Goal: Task Accomplishment & Management: Use online tool/utility

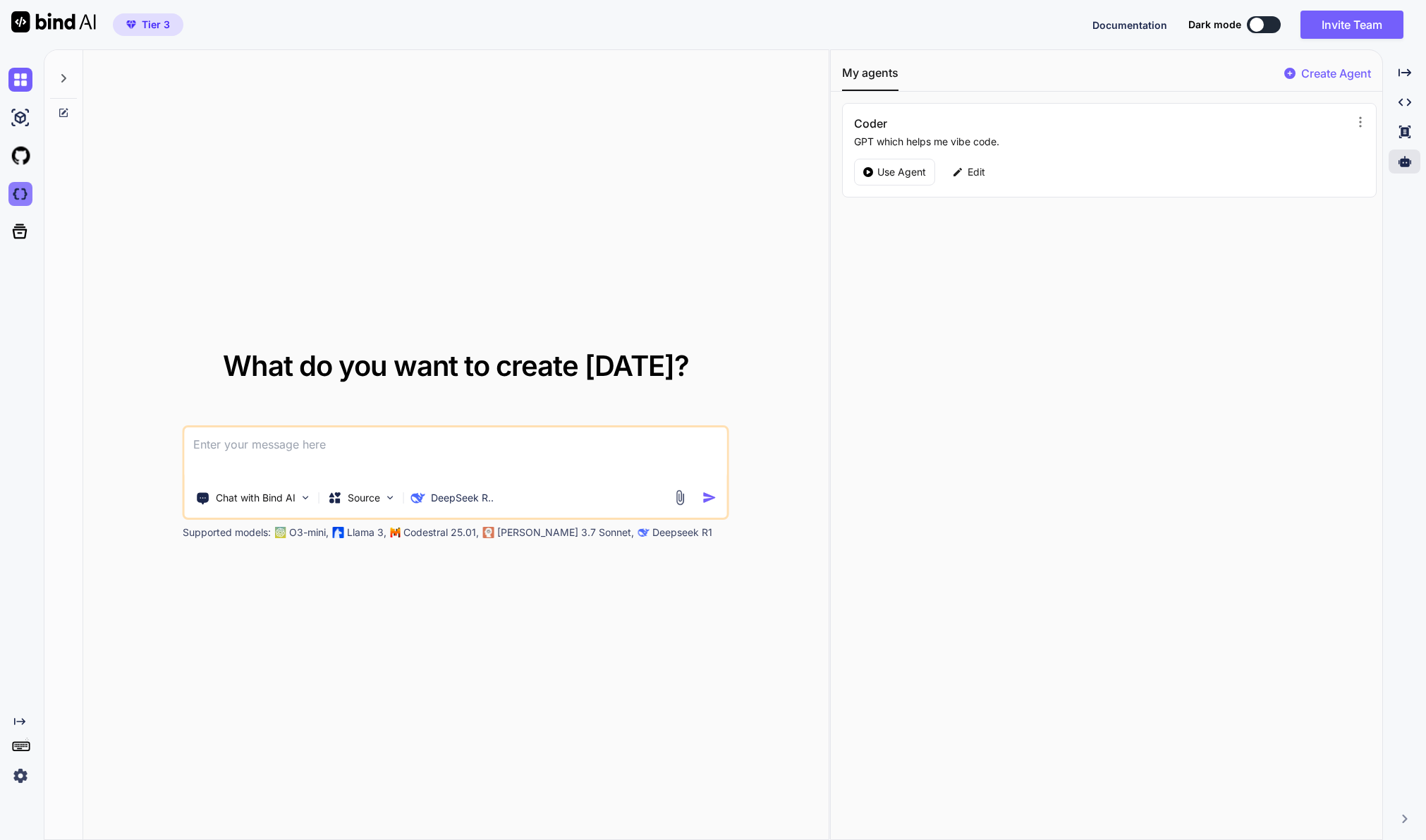
click at [21, 194] on img at bounding box center [21, 194] width 24 height 24
click at [21, 231] on icon at bounding box center [20, 231] width 20 height 20
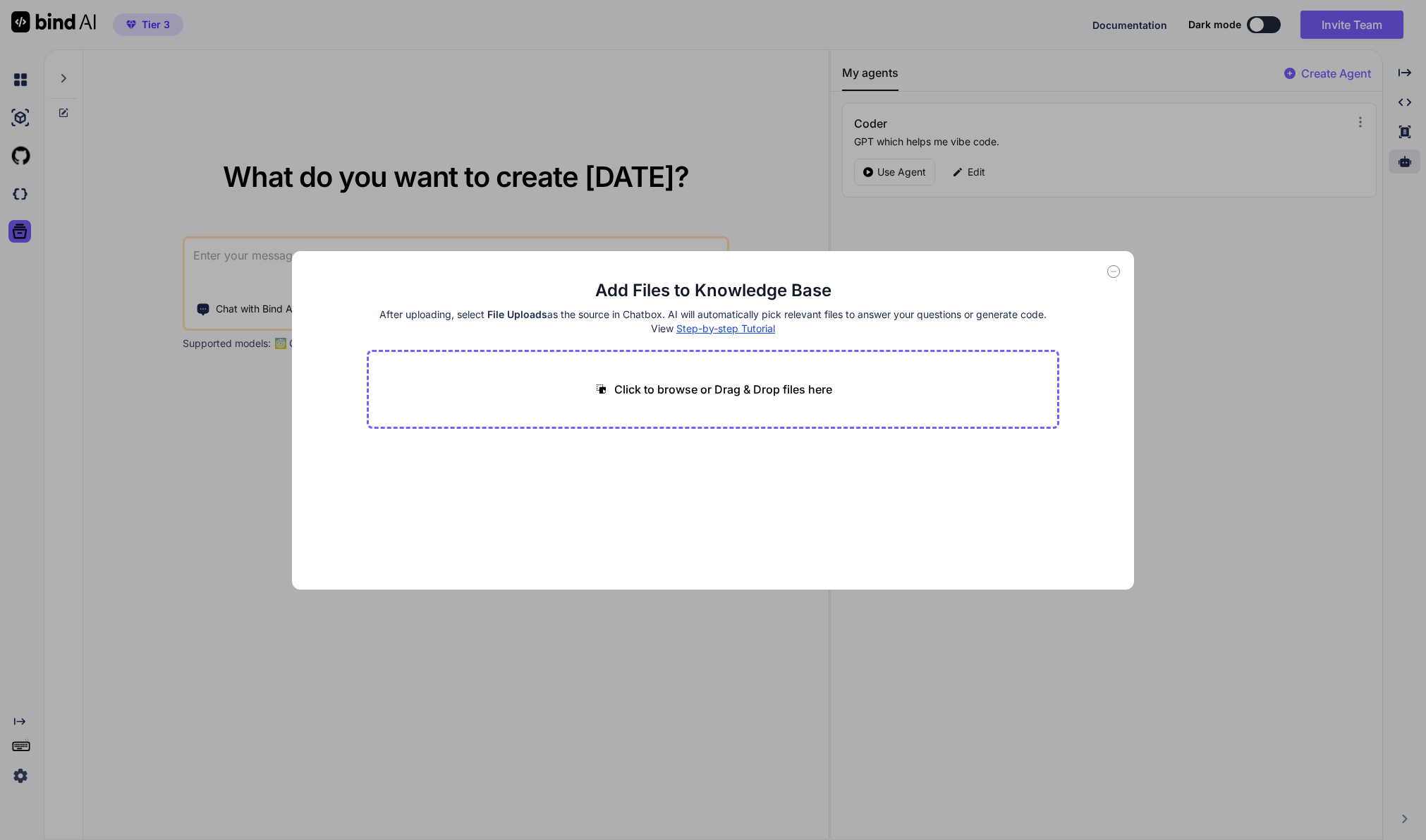
click at [263, 162] on div "Add Files to Knowledge Base After uploading, select File Uploads as the source …" at bounding box center [713, 420] width 1426 height 840
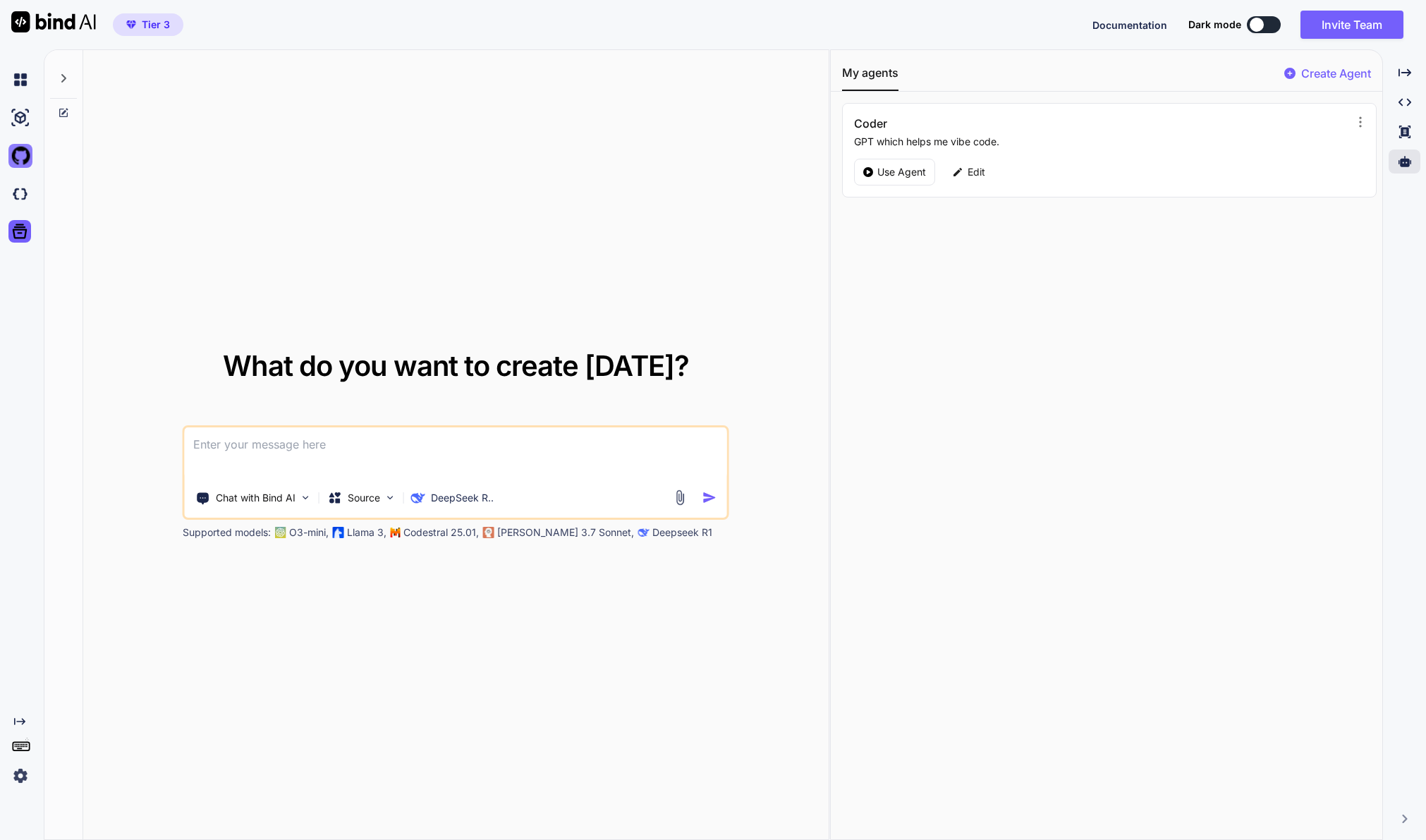
click at [20, 157] on img at bounding box center [21, 156] width 24 height 24
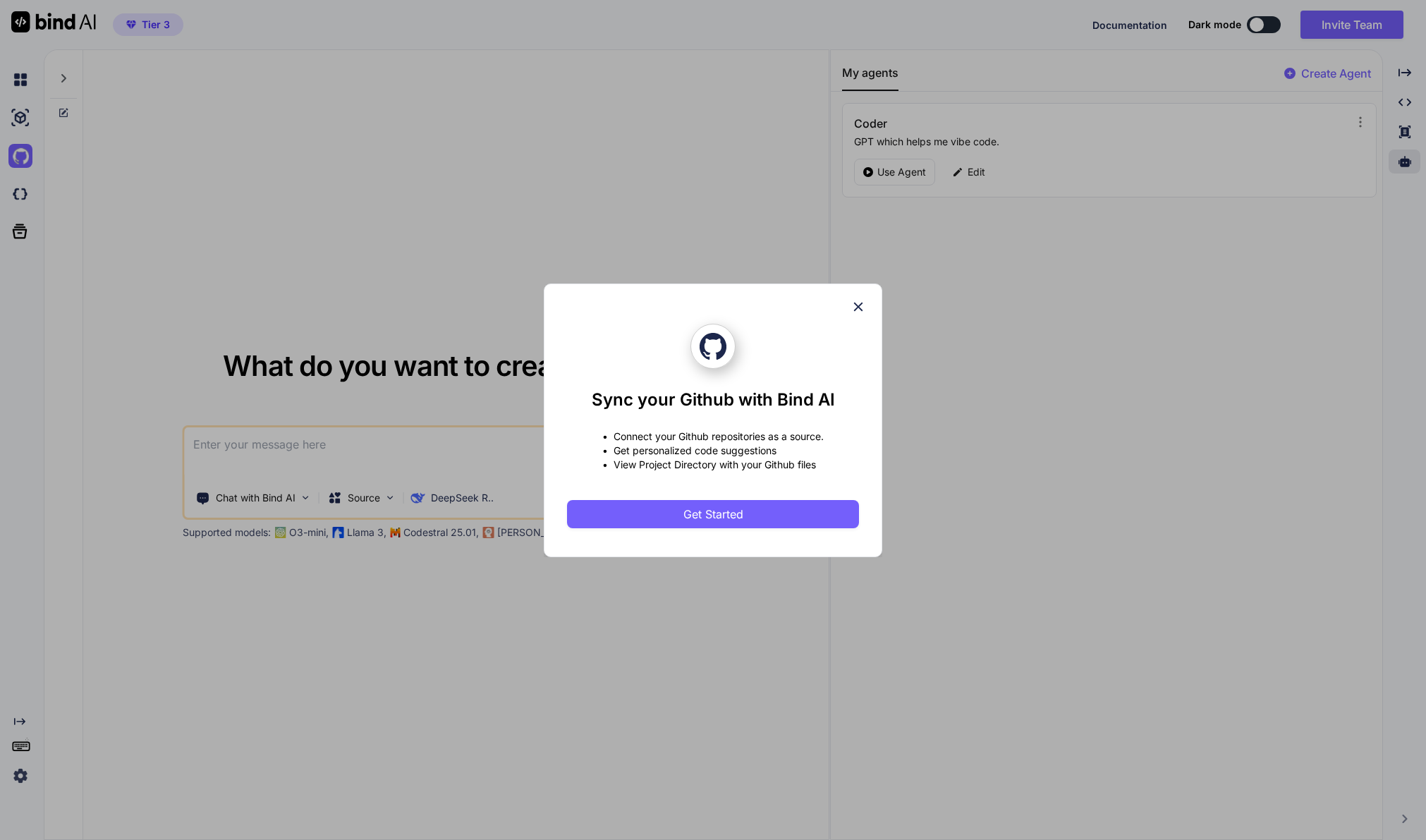
click at [215, 155] on div "Sync your Github with Bind AI • Connect your Github repositories as a source. •…" at bounding box center [713, 420] width 1426 height 840
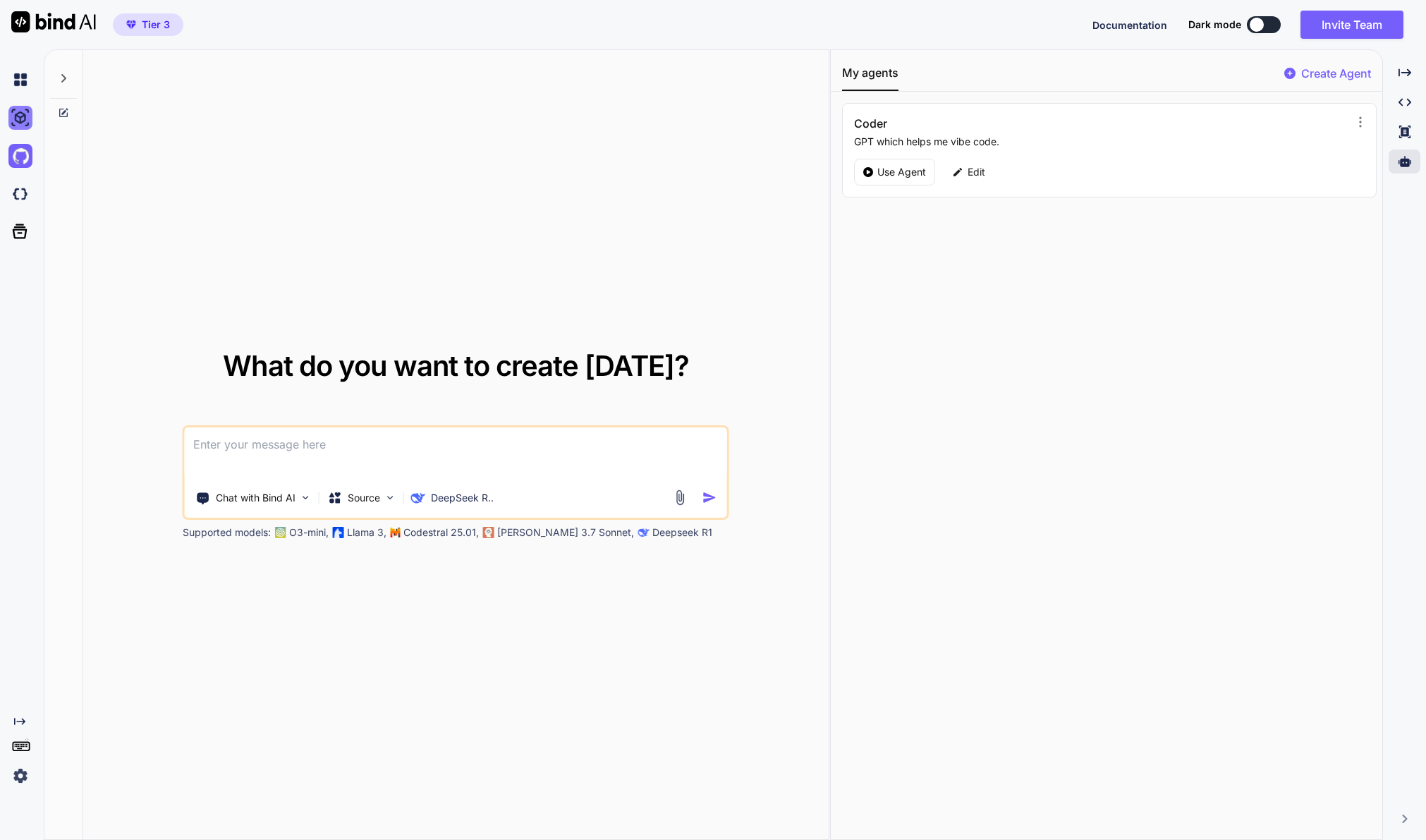
click at [24, 120] on img at bounding box center [21, 118] width 24 height 24
click at [33, 83] on div at bounding box center [23, 80] width 30 height 24
click at [24, 85] on img at bounding box center [21, 80] width 24 height 24
click at [19, 124] on img at bounding box center [21, 118] width 24 height 24
click at [54, 75] on div at bounding box center [64, 75] width 27 height 49
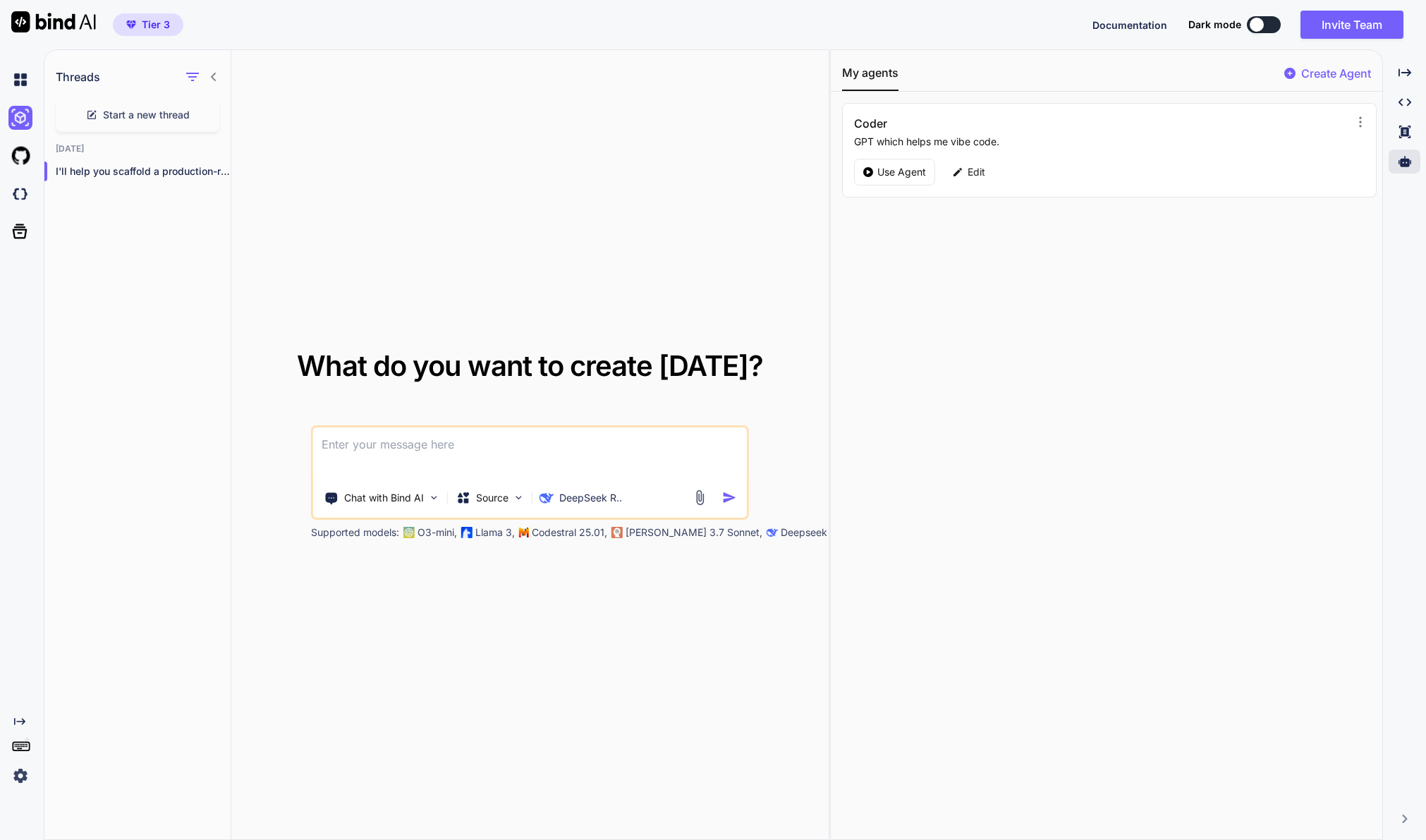
click at [217, 76] on icon at bounding box center [214, 77] width 11 height 11
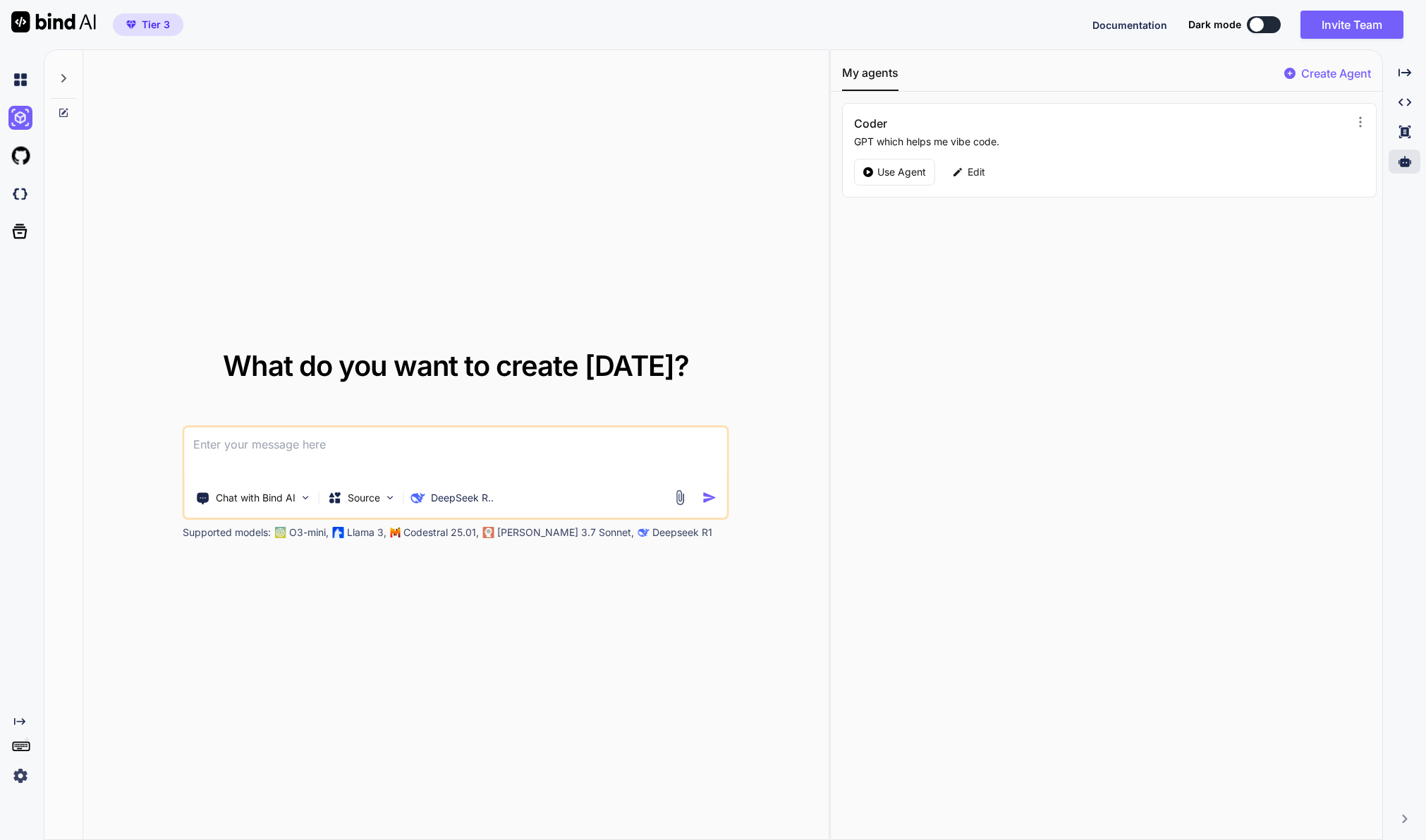
click at [38, 83] on div "Created with Pixso." at bounding box center [21, 444] width 44 height 791
click at [27, 79] on img at bounding box center [21, 80] width 24 height 24
click at [16, 106] on img at bounding box center [21, 118] width 24 height 24
click at [21, 775] on img at bounding box center [21, 776] width 24 height 24
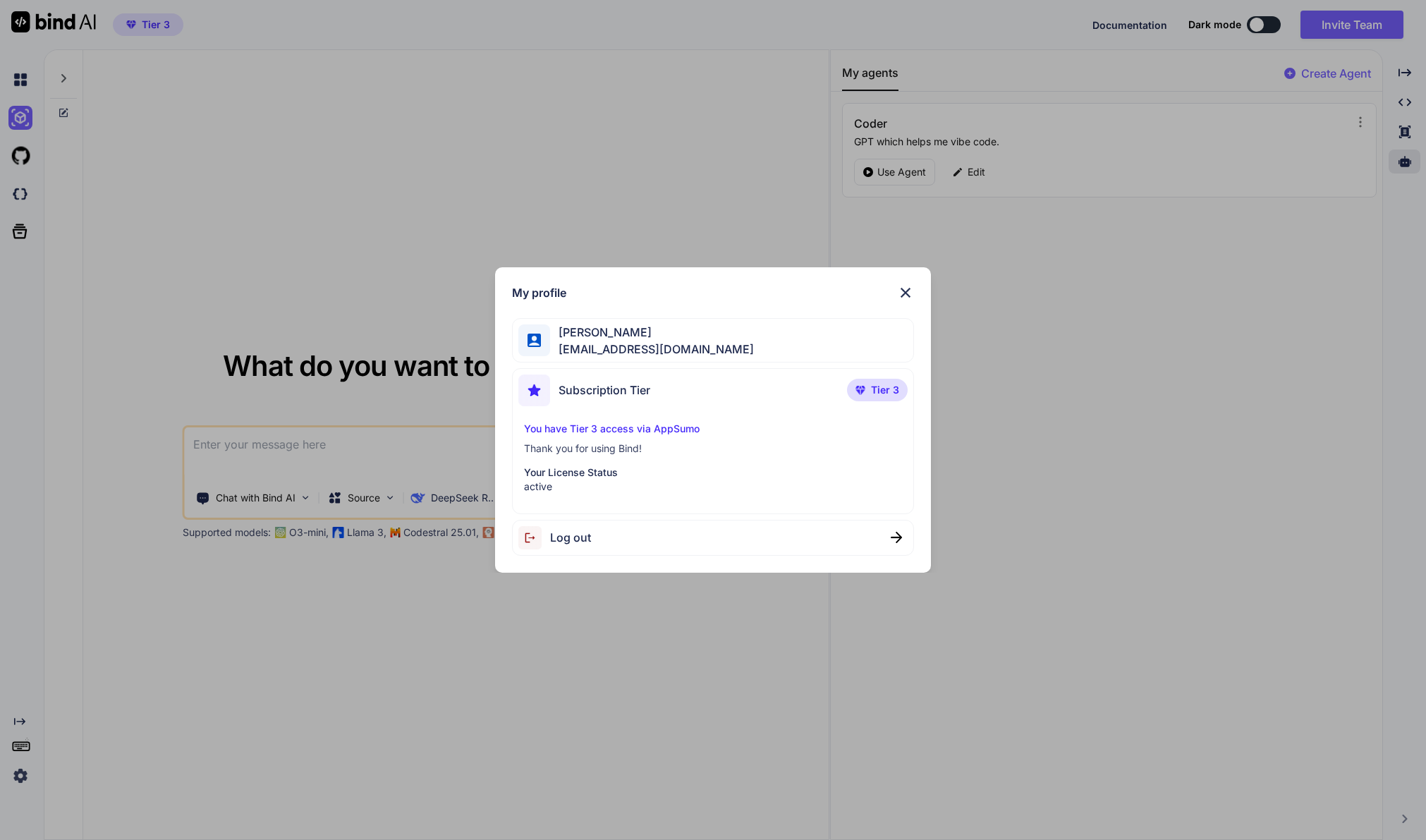
click at [663, 430] on p "You have Tier 3 access via AppSumo" at bounding box center [713, 428] width 378 height 14
click at [366, 655] on div "My profile [PERSON_NAME] [EMAIL_ADDRESS][DOMAIN_NAME] Subscription Tier Tier 3 …" at bounding box center [713, 420] width 1426 height 840
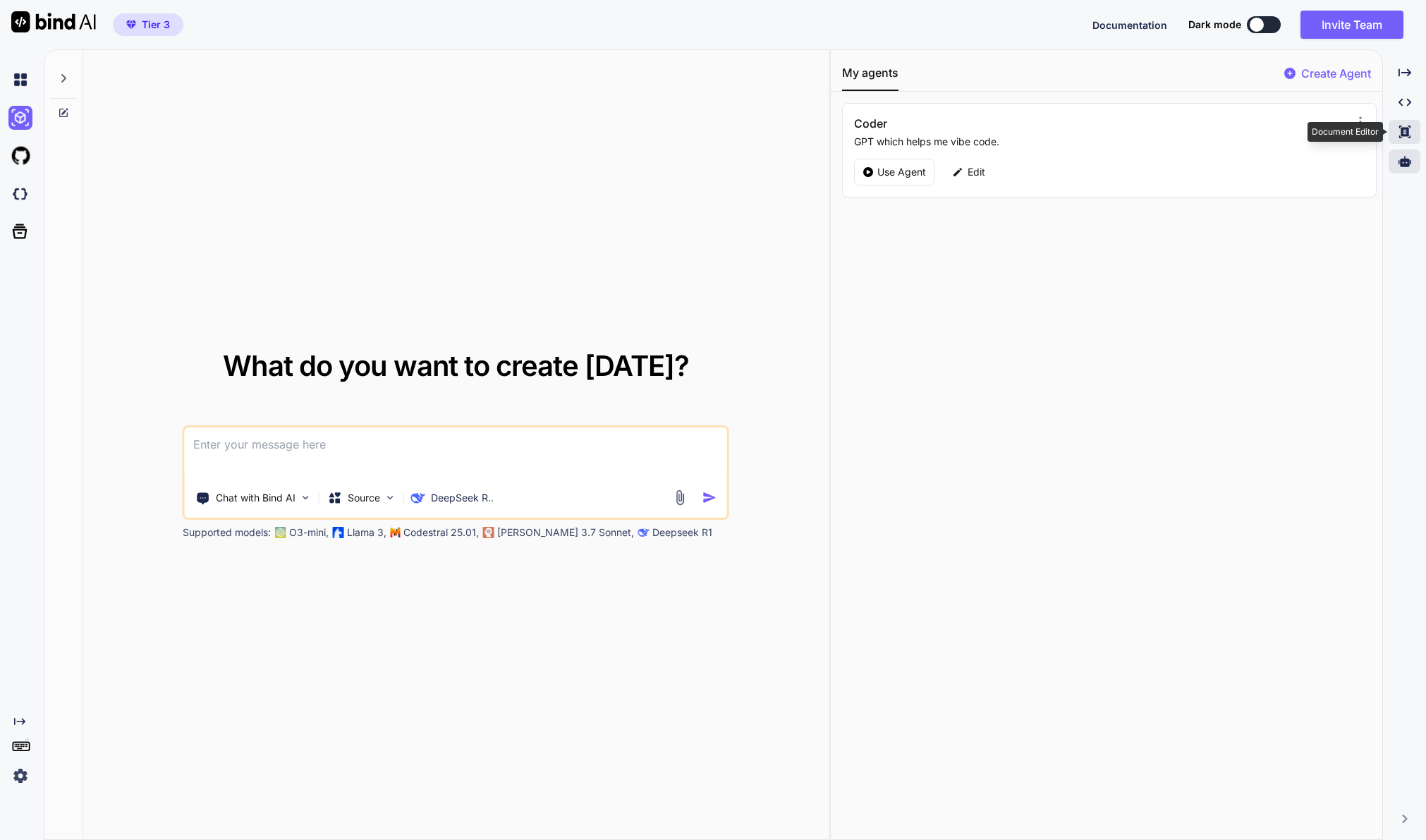
click at [1409, 133] on icon "Created with Pixso." at bounding box center [1405, 132] width 13 height 13
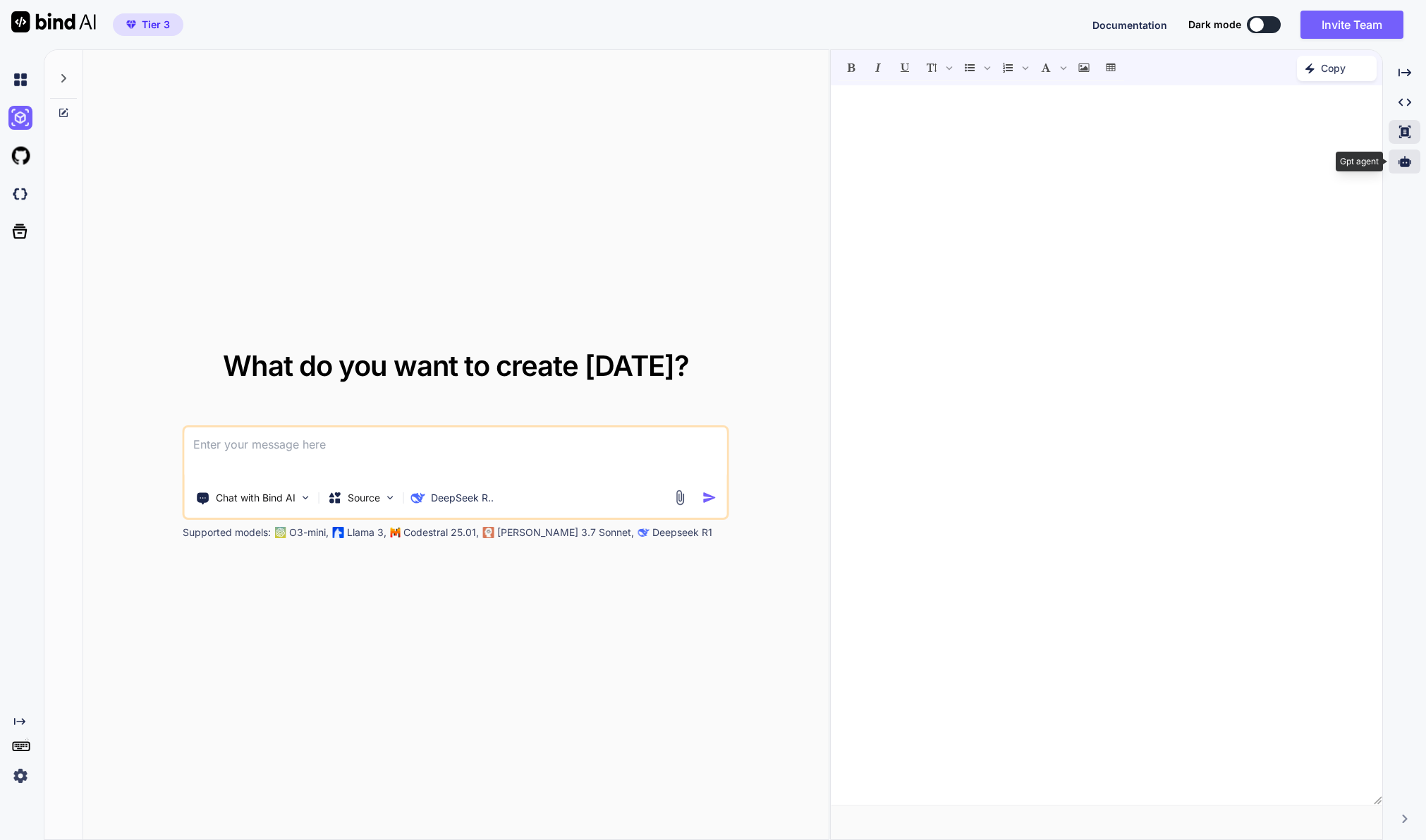
click at [1403, 163] on icon at bounding box center [1405, 161] width 13 height 10
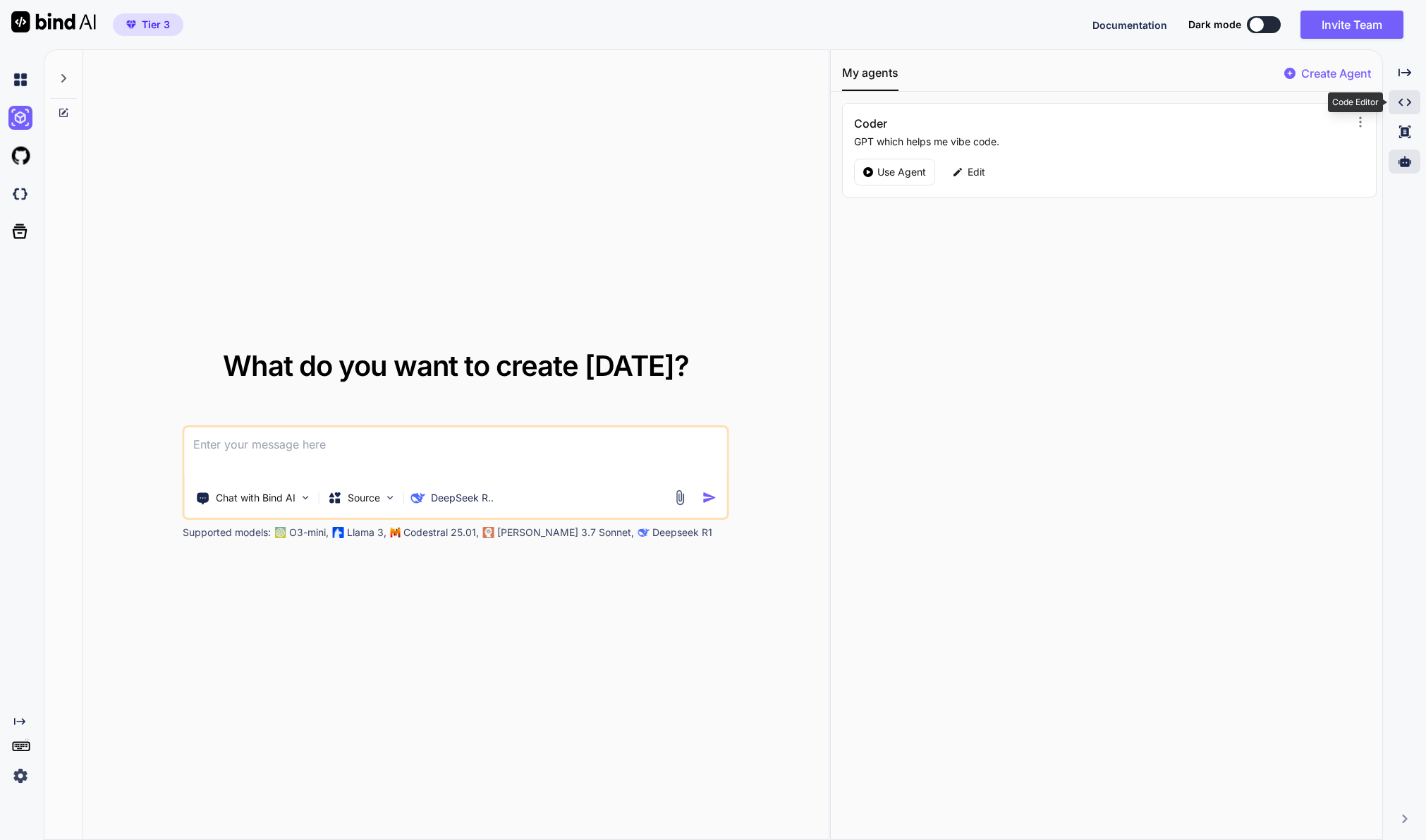
click at [1407, 101] on icon "Created with Pixso." at bounding box center [1405, 103] width 13 height 13
click at [1402, 68] on icon "Created with Pixso." at bounding box center [1405, 73] width 13 height 13
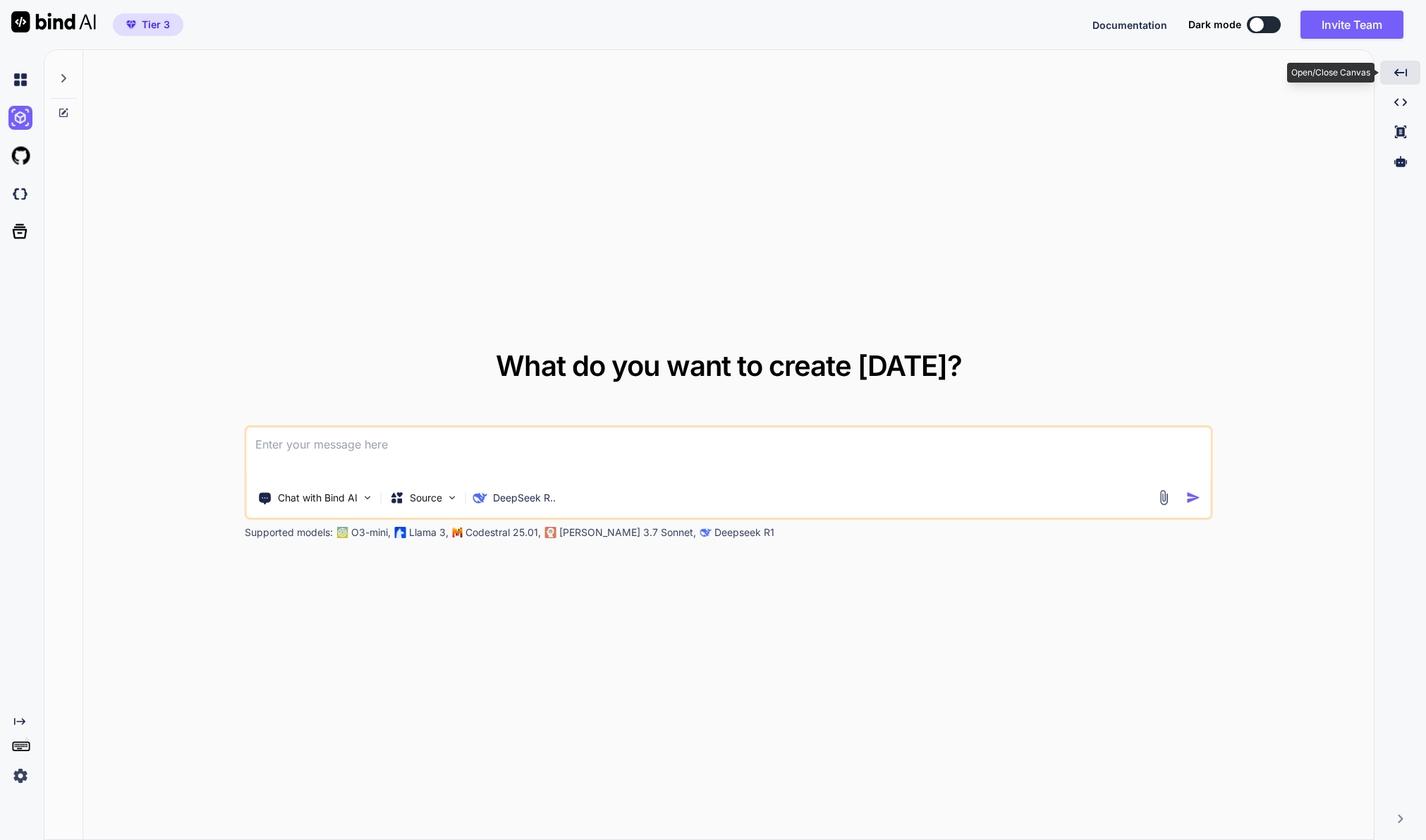
click at [1403, 68] on icon "Created with Pixso." at bounding box center [1401, 73] width 13 height 13
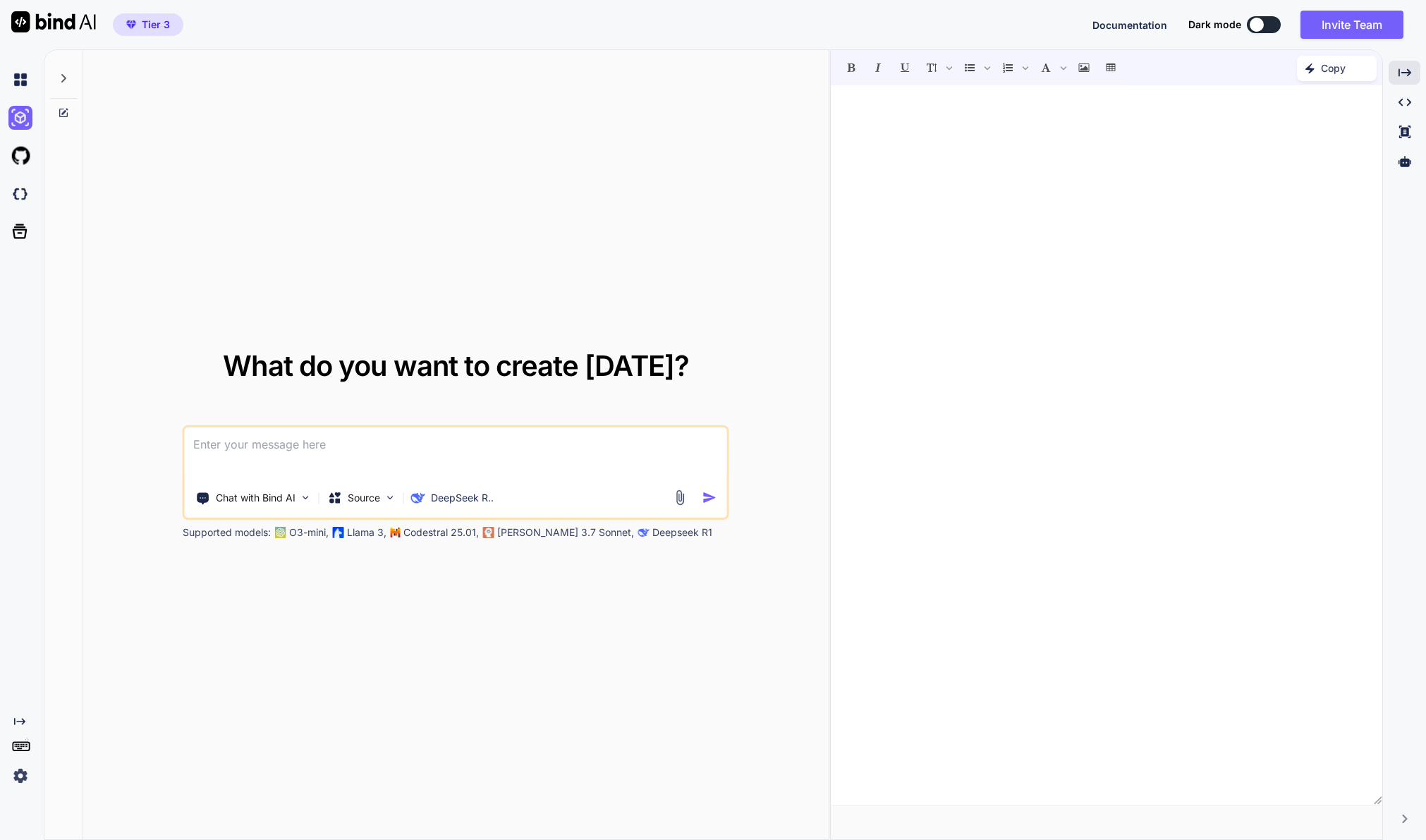
click at [1131, 121] on div at bounding box center [1107, 444] width 552 height 705
click at [1194, 169] on div at bounding box center [1107, 444] width 552 height 705
click at [1405, 102] on icon "Created with Pixso." at bounding box center [1405, 103] width 13 height 13
click at [1399, 130] on icon "Created with Pixso." at bounding box center [1405, 132] width 13 height 13
click at [1001, 165] on div at bounding box center [1107, 444] width 552 height 705
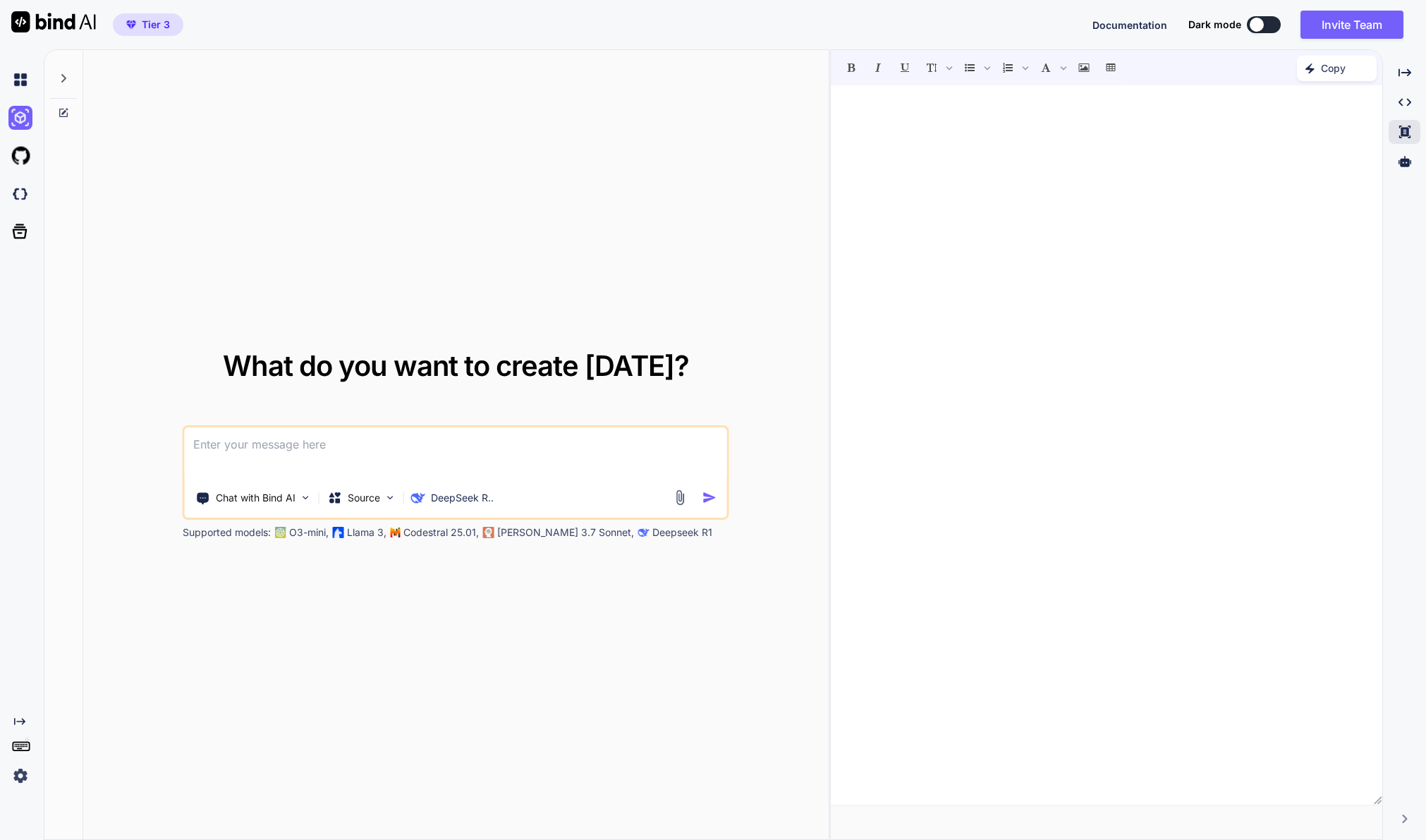
drag, startPoint x: 953, startPoint y: 147, endPoint x: 1069, endPoint y: 95, distance: 127.1
click at [950, 119] on div at bounding box center [1107, 444] width 552 height 705
click at [1093, 73] on button "Insert Image" at bounding box center [1084, 68] width 24 height 24
click at [986, 133] on div "﻿" at bounding box center [1107, 444] width 552 height 705
click at [1066, 62] on span "Font family" at bounding box center [1064, 67] width 11 height 22
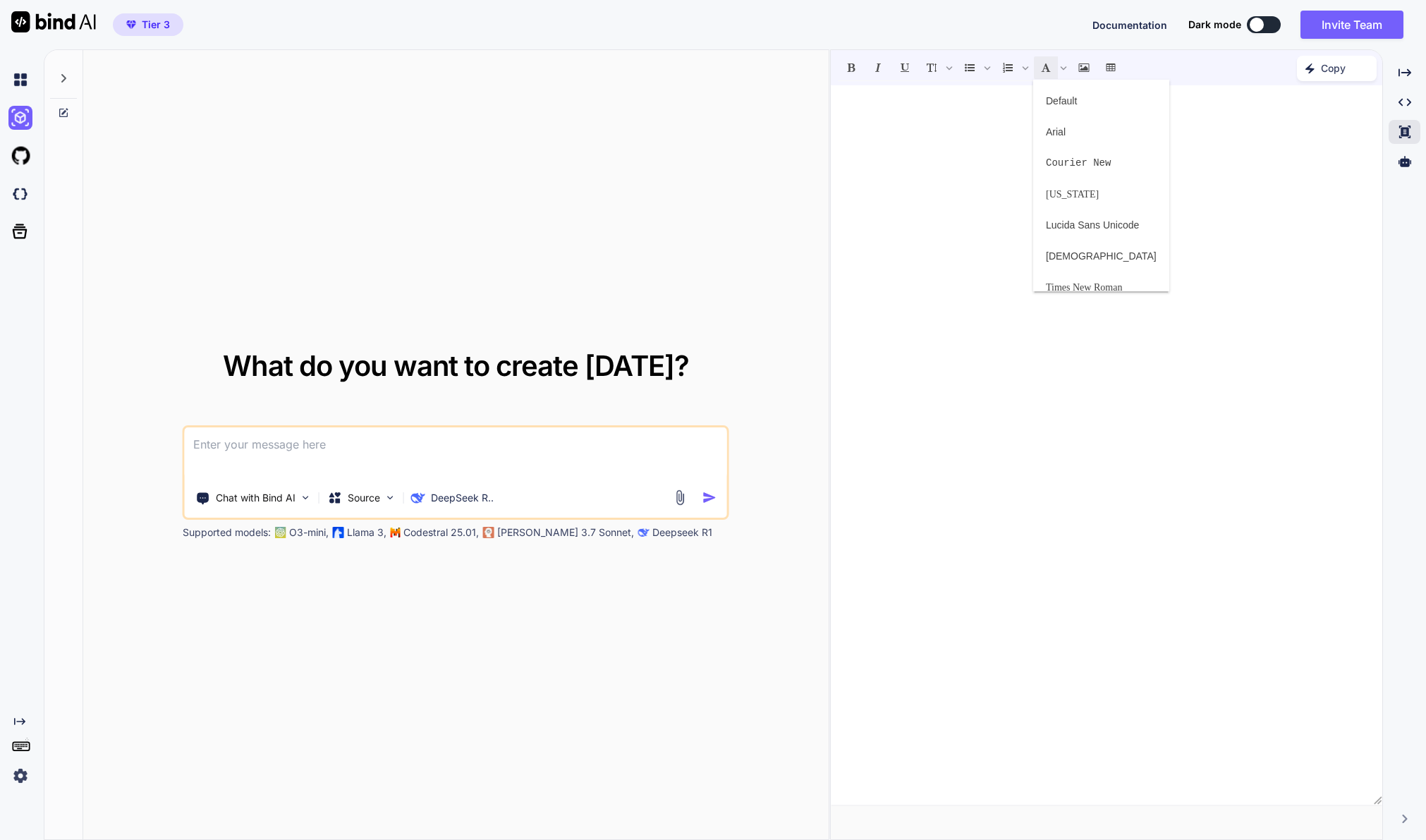
click at [914, 142] on div "﻿" at bounding box center [1107, 444] width 552 height 705
click at [1345, 66] on p "Copy" at bounding box center [1334, 68] width 24 height 14
click at [1102, 160] on div "﻿" at bounding box center [1107, 444] width 552 height 705
click at [1399, 161] on icon at bounding box center [1405, 161] width 13 height 13
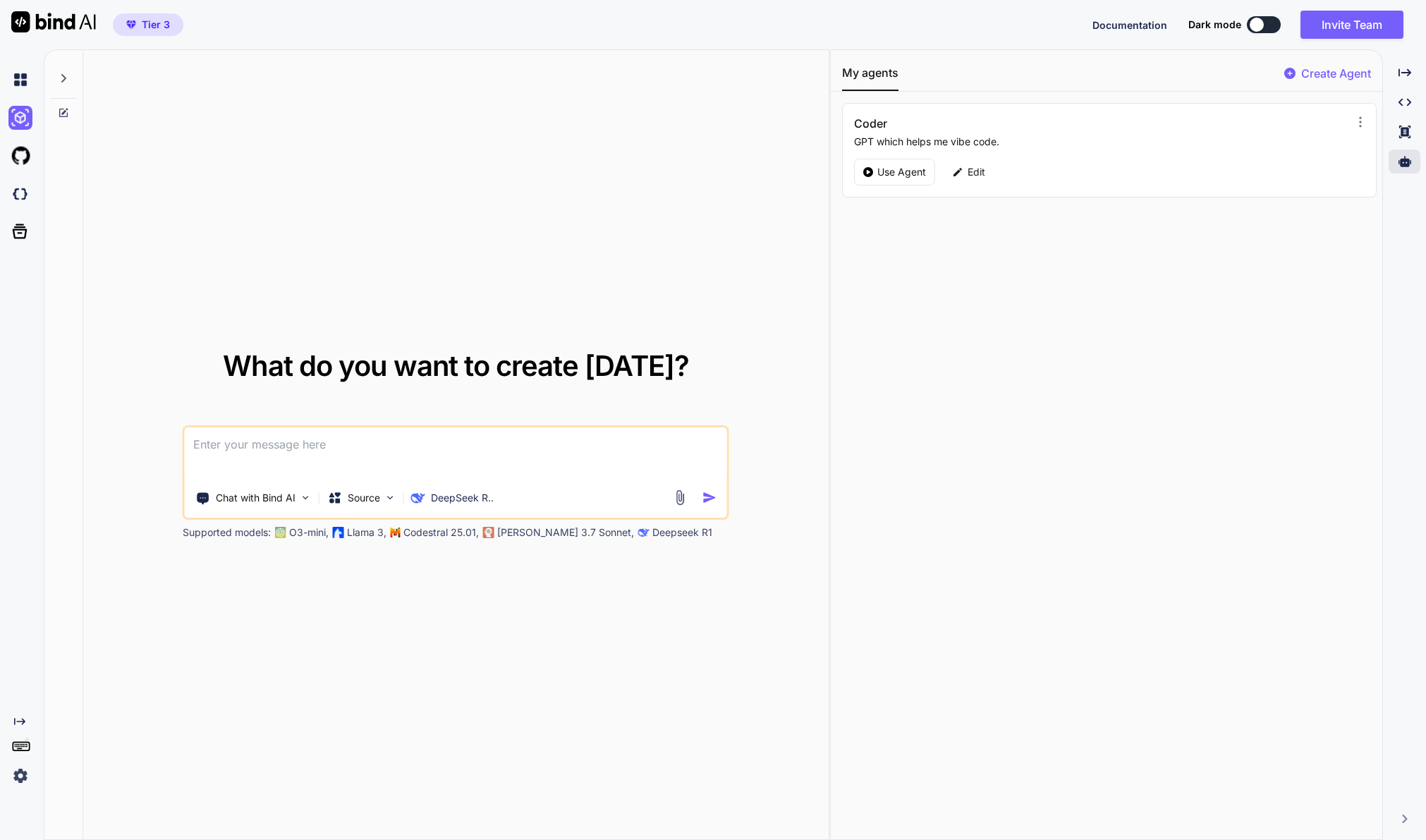
click at [1333, 73] on p "Create Agent" at bounding box center [1335, 73] width 70 height 17
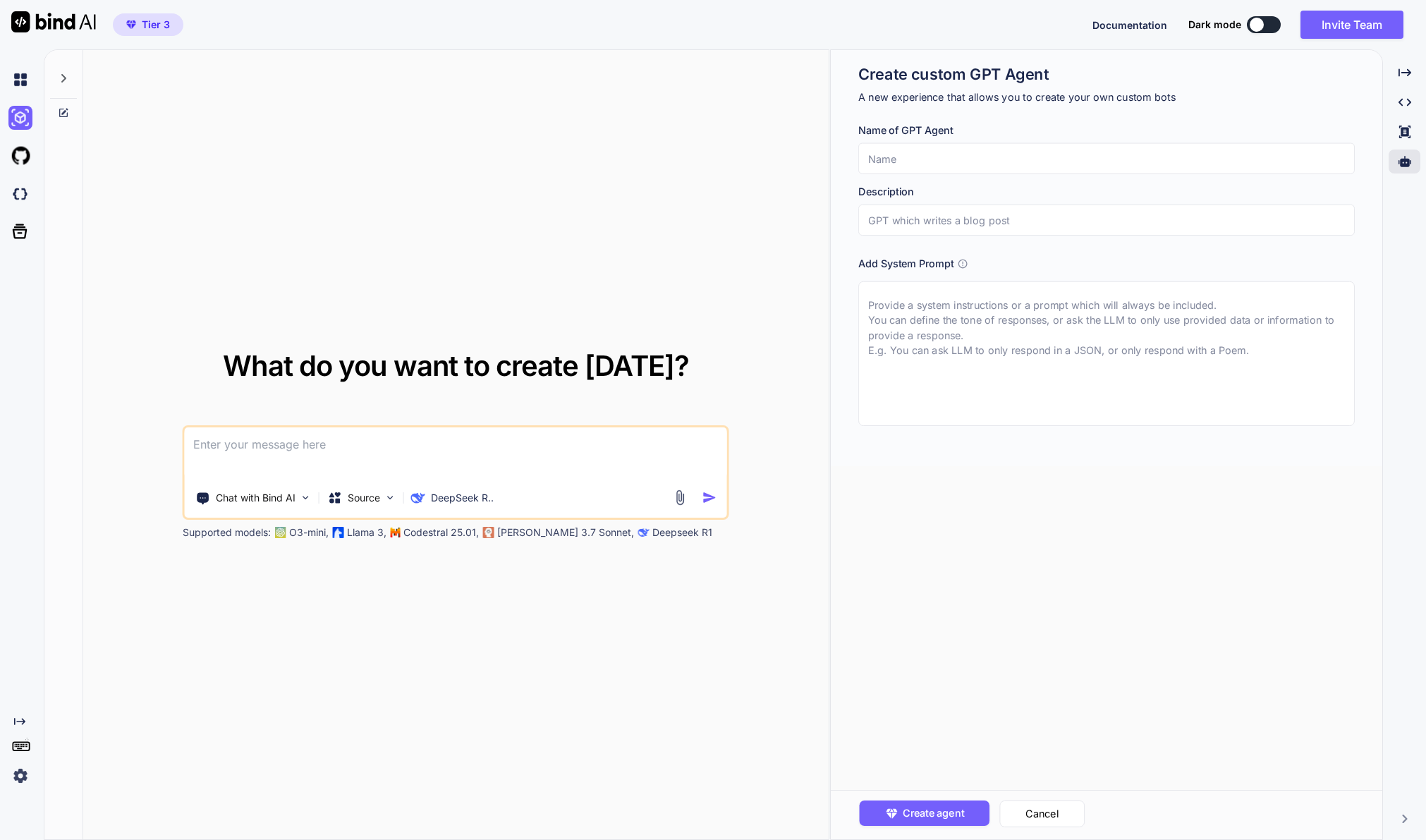
click at [1011, 223] on input "text" at bounding box center [1108, 219] width 497 height 31
click at [1024, 330] on textarea at bounding box center [1108, 353] width 497 height 145
drag, startPoint x: 1116, startPoint y: 339, endPoint x: 1094, endPoint y: 347, distance: 23.4
click at [1081, 345] on textarea at bounding box center [1108, 353] width 497 height 145
click at [1096, 347] on textarea at bounding box center [1108, 353] width 497 height 145
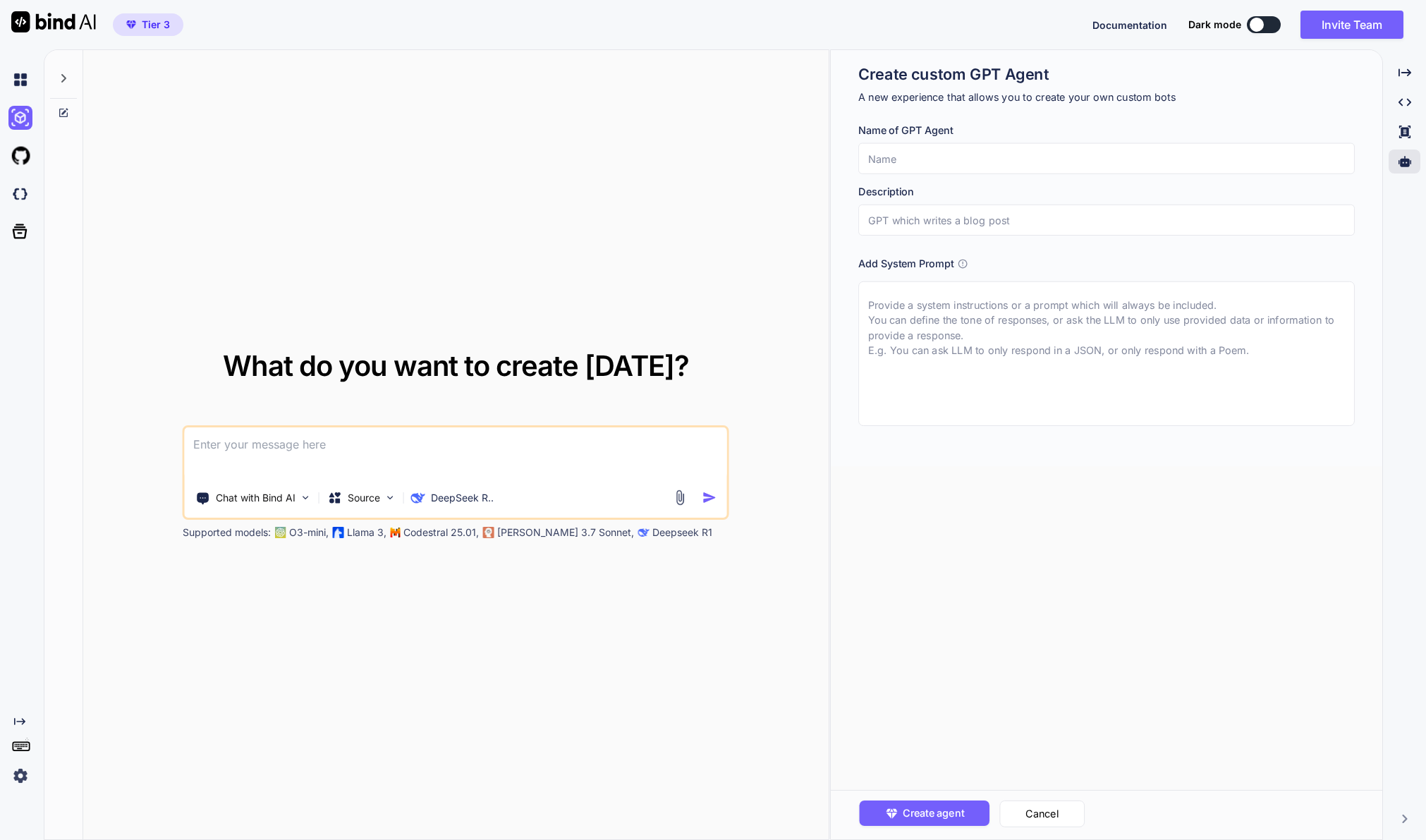
click at [1179, 339] on textarea at bounding box center [1108, 353] width 497 height 145
drag, startPoint x: 1211, startPoint y: 327, endPoint x: 1189, endPoint y: 326, distance: 22.0
click at [1206, 328] on textarea at bounding box center [1108, 353] width 497 height 145
drag, startPoint x: 1187, startPoint y: 327, endPoint x: 1132, endPoint y: 334, distance: 55.4
drag, startPoint x: 1132, startPoint y: 334, endPoint x: 1090, endPoint y: 329, distance: 42.3
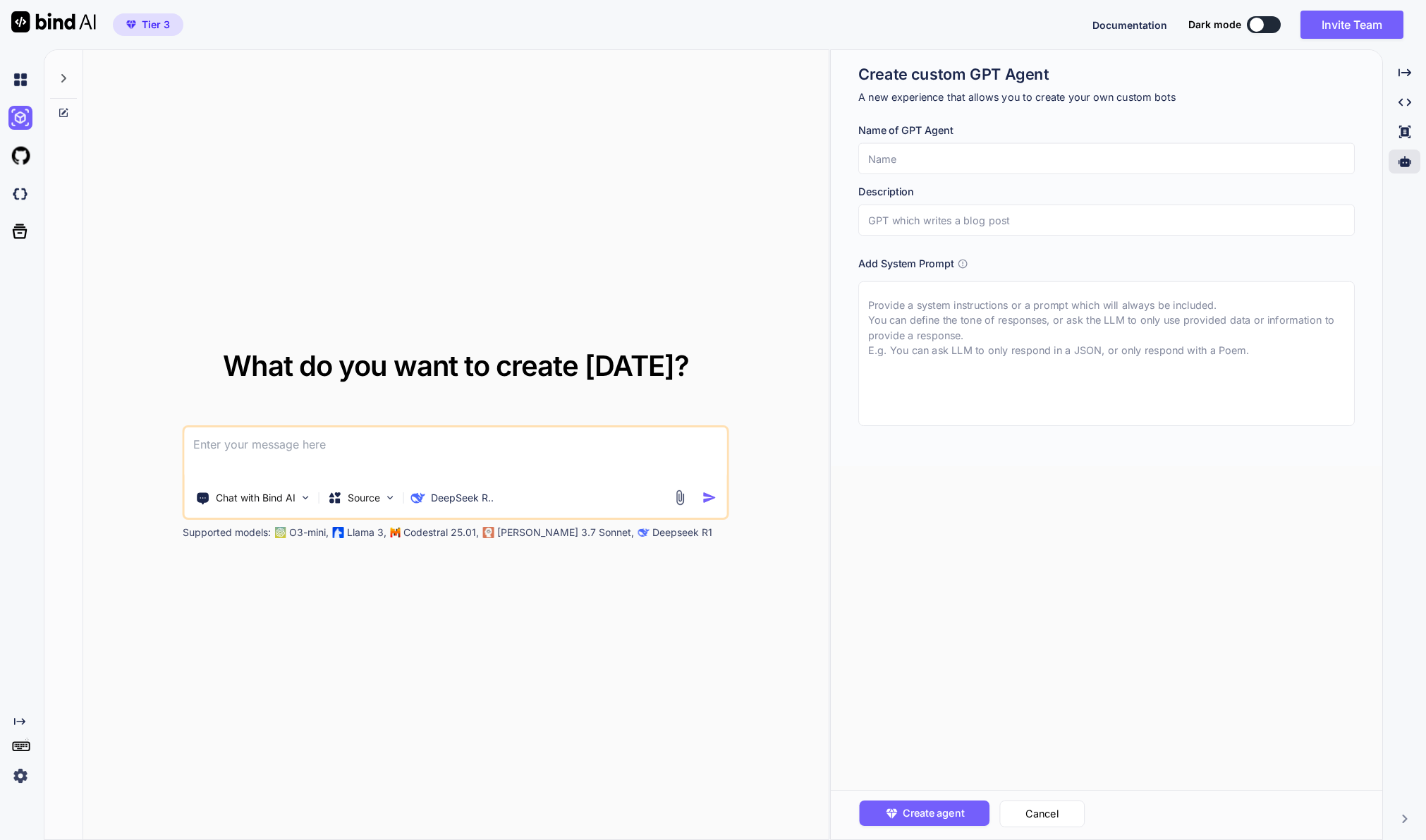
drag, startPoint x: 1090, startPoint y: 329, endPoint x: 1046, endPoint y: 321, distance: 44.7
drag, startPoint x: 1046, startPoint y: 321, endPoint x: 1024, endPoint y: 315, distance: 22.8
click at [1022, 313] on textarea at bounding box center [1108, 353] width 497 height 145
click at [27, 771] on img at bounding box center [21, 776] width 24 height 24
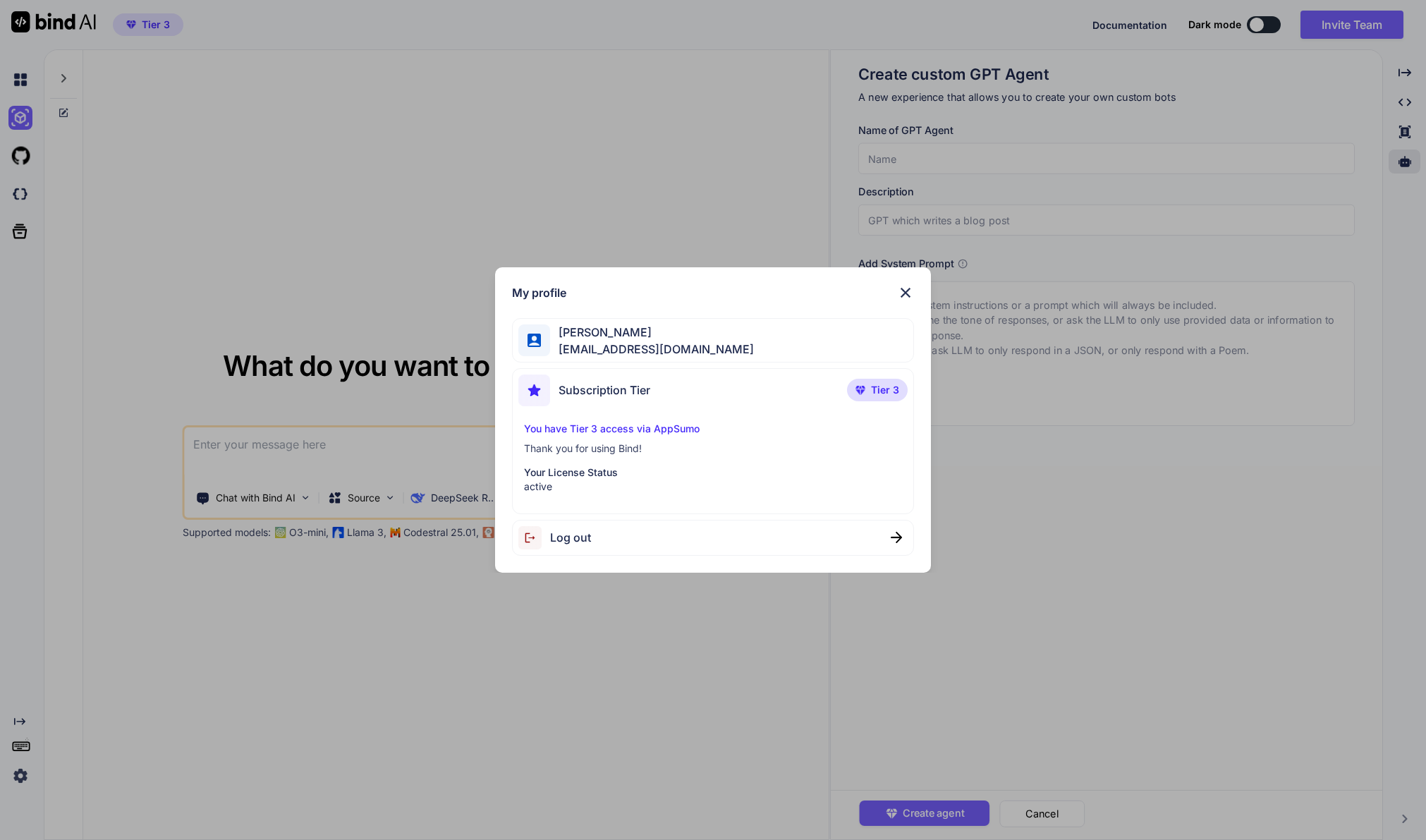
click at [595, 460] on div "You have Tier 3 access via AppSumo Thank you for using Bind! Your License Statu…" at bounding box center [713, 457] width 389 height 72
click at [613, 419] on div "Subscription Tier Tier 3 You have Tier 3 access via AppSumo Thank you for using…" at bounding box center [713, 441] width 402 height 146
click at [603, 388] on span "Subscription Tier" at bounding box center [604, 390] width 92 height 17
click at [874, 396] on span "Tier 3" at bounding box center [885, 389] width 28 height 14
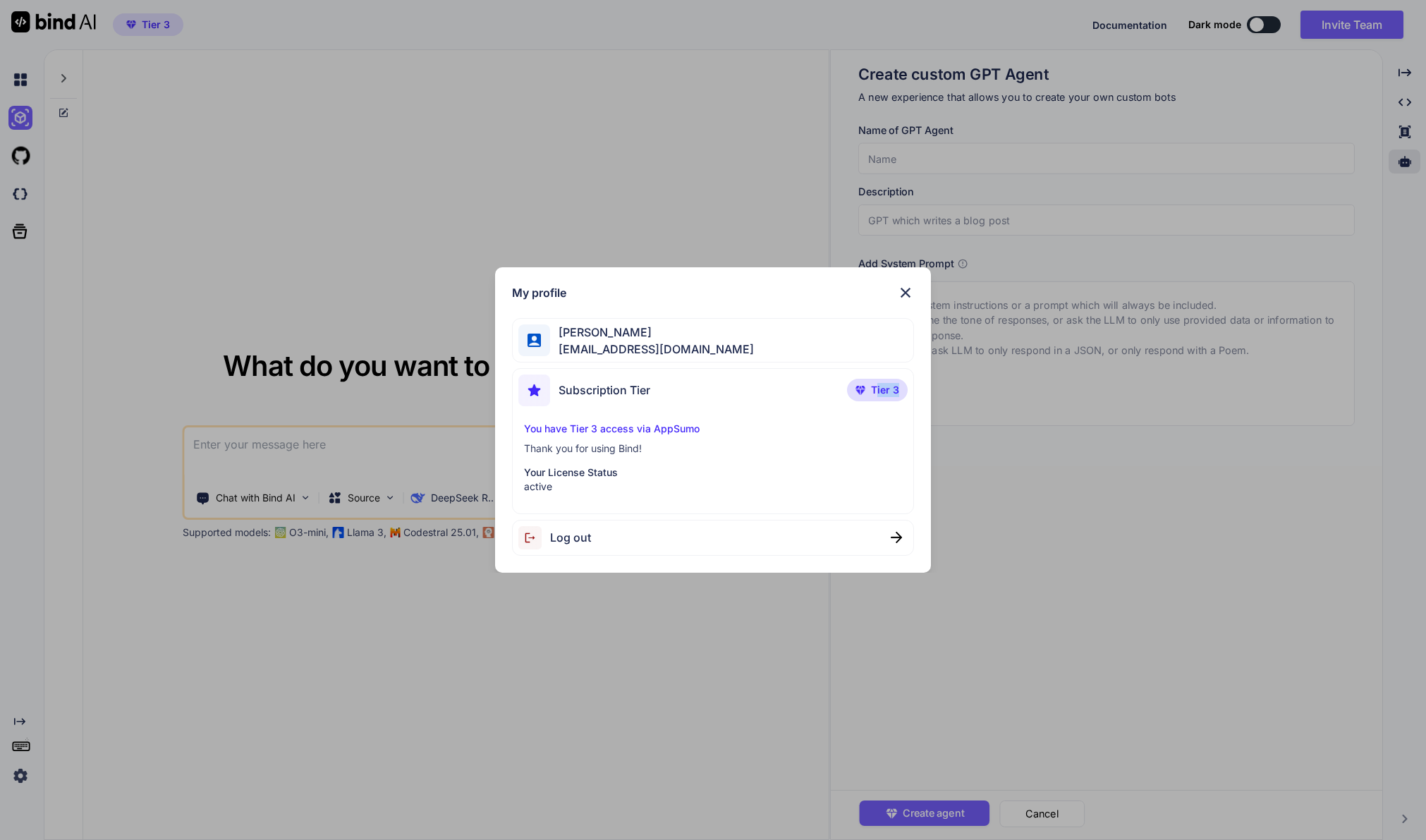
click at [870, 389] on p "Tier 3" at bounding box center [877, 390] width 61 height 22
click at [868, 389] on p "Tier 3" at bounding box center [877, 390] width 61 height 22
click at [1026, 447] on div "My profile [PERSON_NAME] [EMAIL_ADDRESS][DOMAIN_NAME] Subscription Tier Tier 3 …" at bounding box center [713, 420] width 1426 height 840
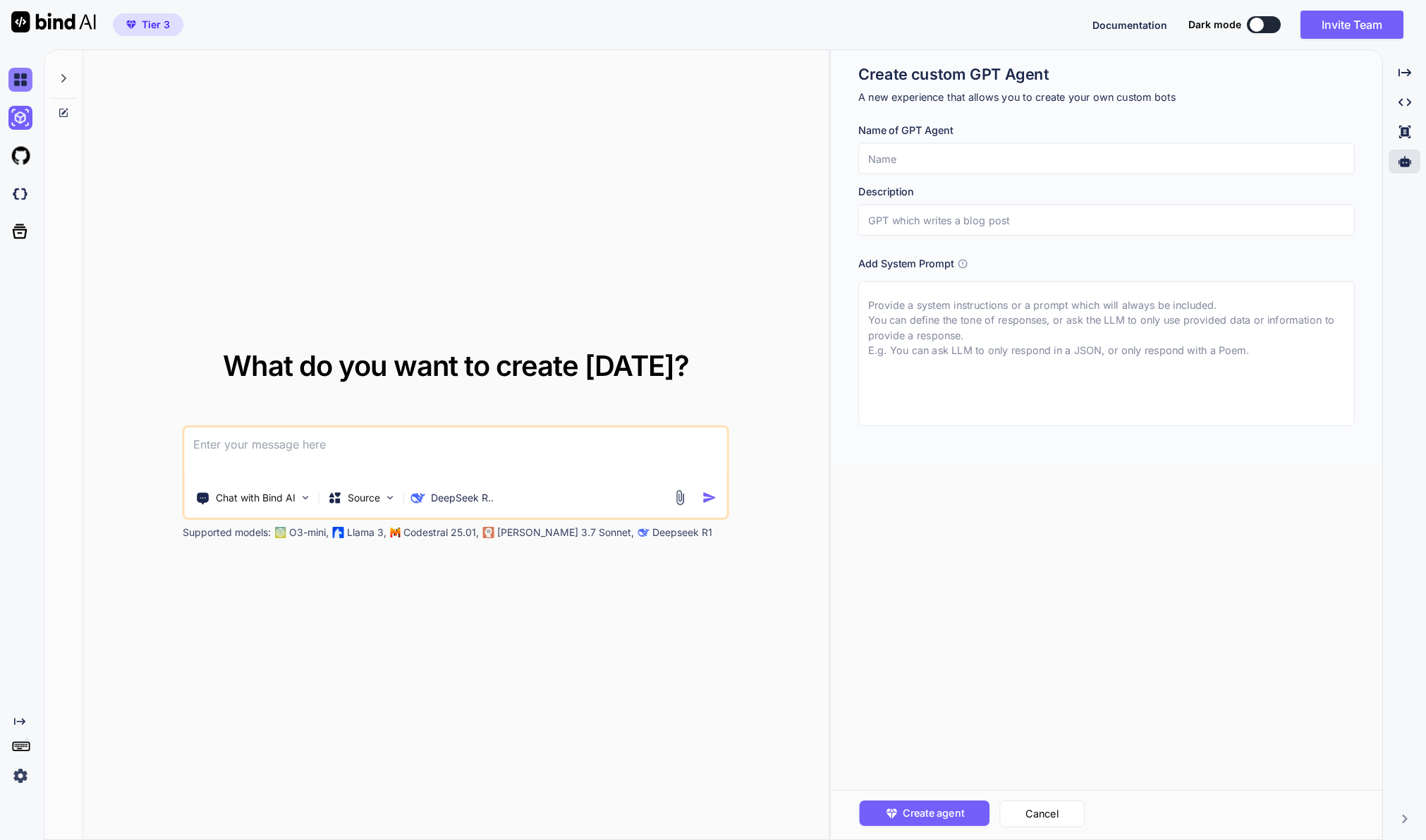
click at [9, 82] on img at bounding box center [21, 80] width 24 height 24
click at [51, 21] on img at bounding box center [53, 21] width 85 height 21
click at [21, 119] on img at bounding box center [21, 118] width 24 height 24
click at [1268, 23] on button at bounding box center [1264, 24] width 34 height 17
click at [1255, 24] on div at bounding box center [1256, 24] width 14 height 14
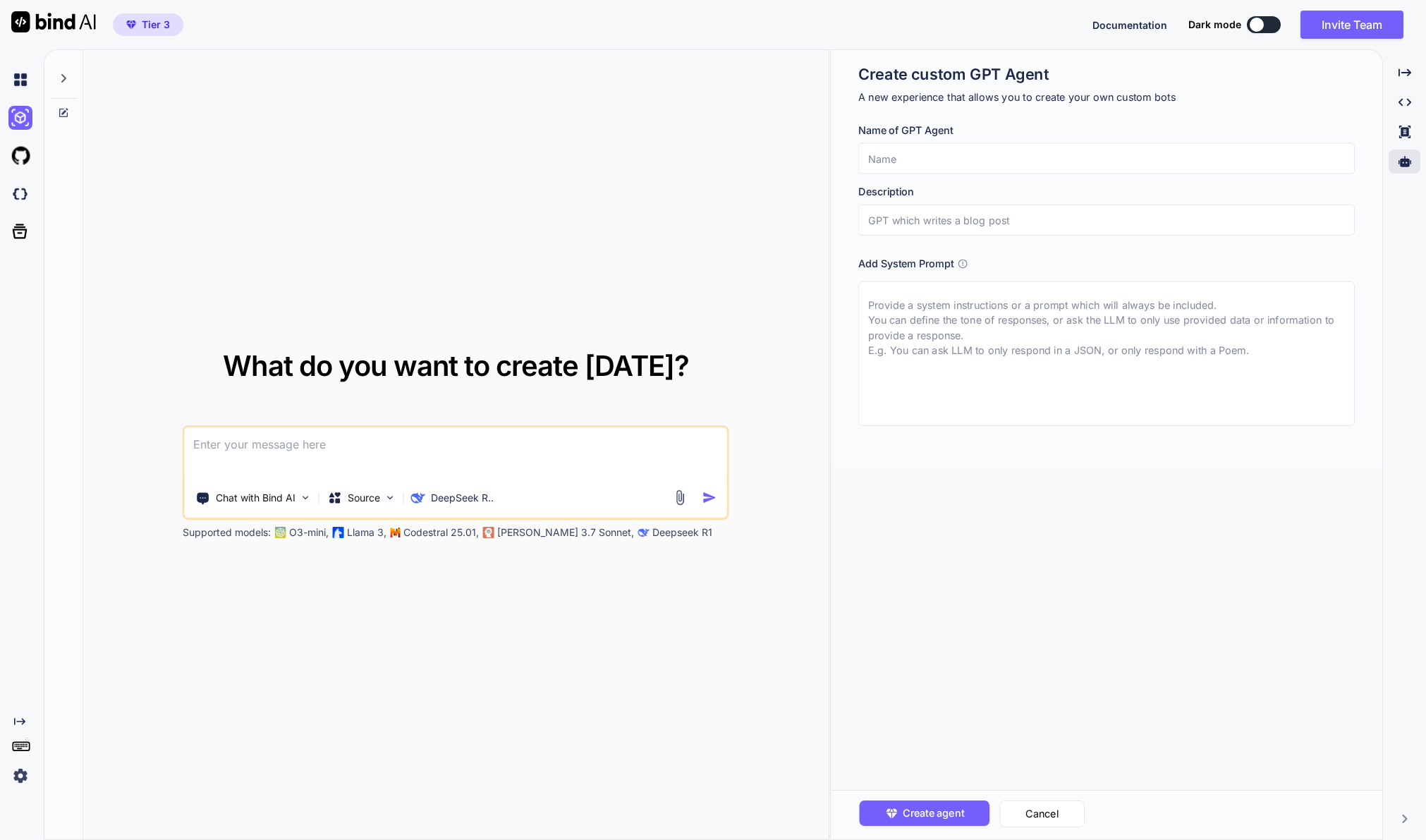
click at [1260, 19] on div at bounding box center [1256, 24] width 14 height 14
click at [1402, 131] on icon at bounding box center [1405, 132] width 11 height 13
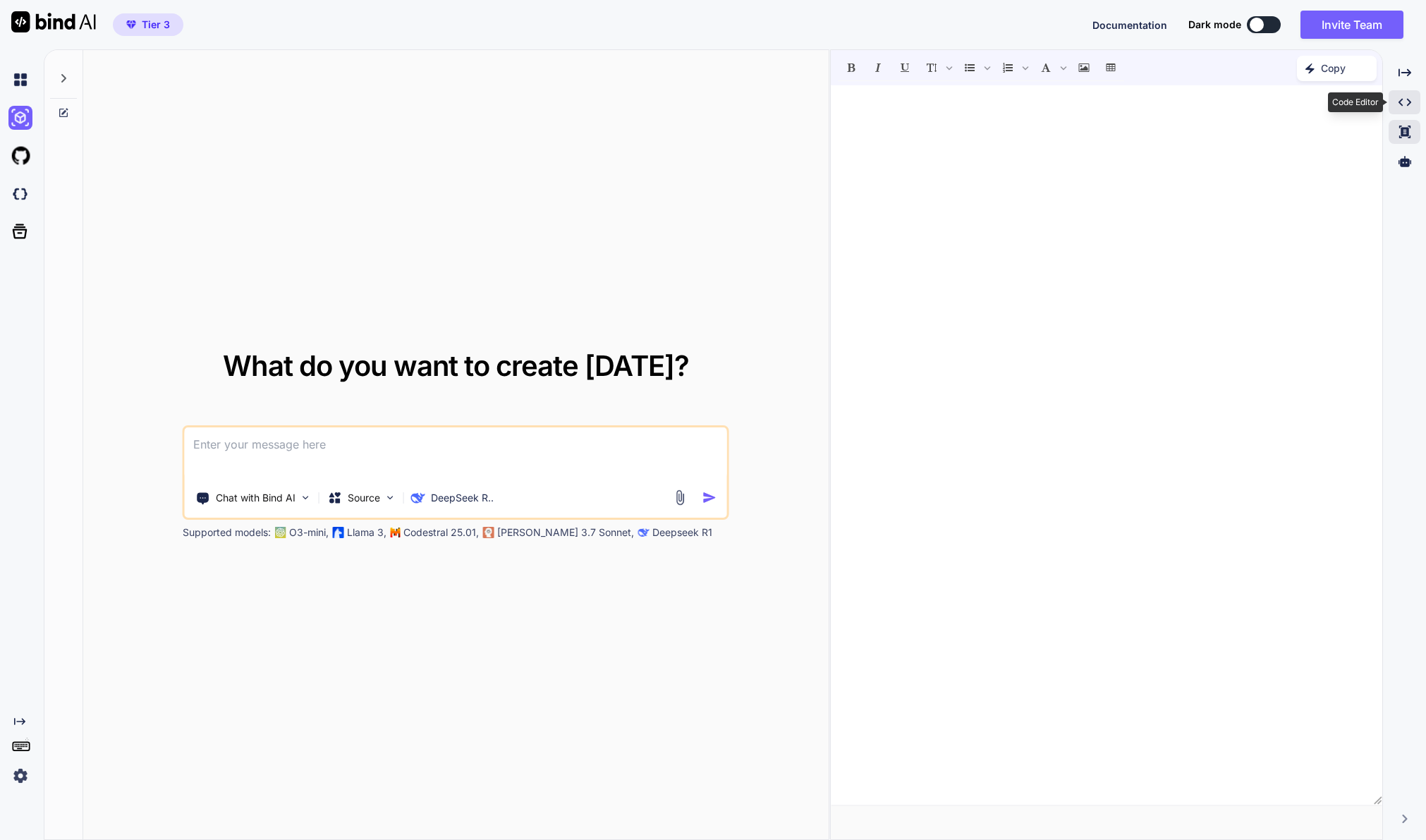
click at [1407, 101] on icon "Created with Pixso." at bounding box center [1405, 103] width 13 height 13
click at [31, 151] on img at bounding box center [21, 156] width 24 height 24
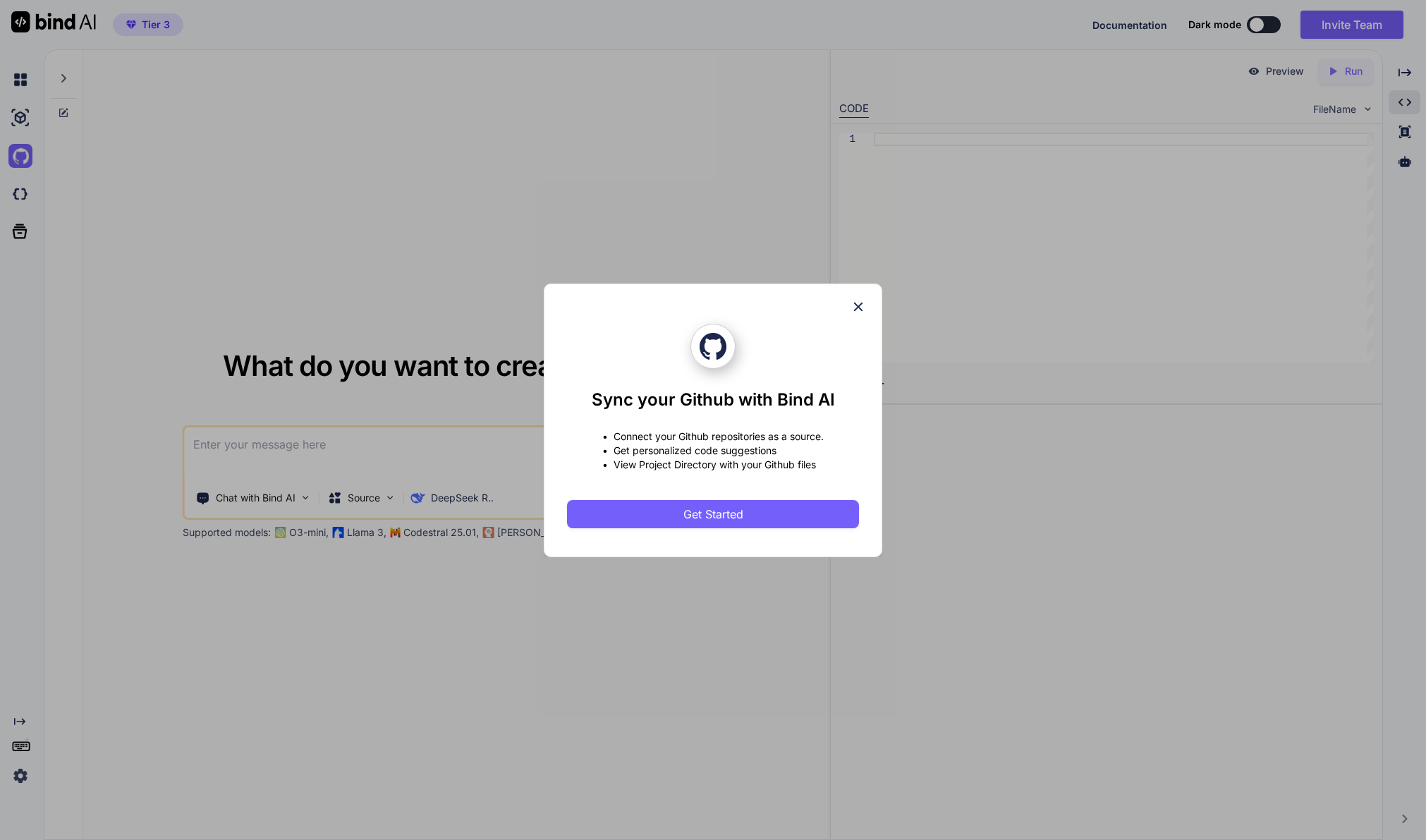
click at [854, 306] on icon at bounding box center [858, 306] width 16 height 16
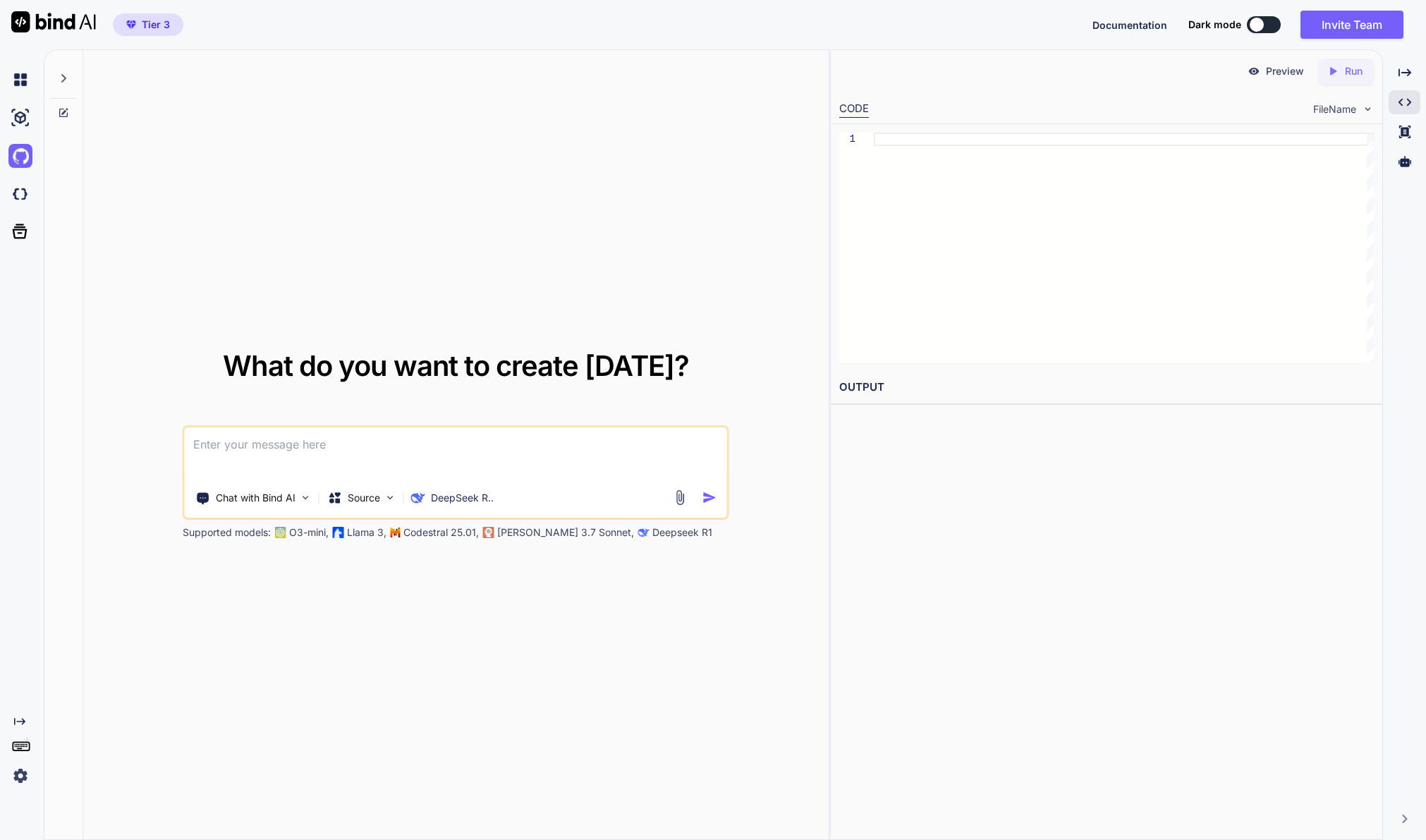
click at [1256, 24] on div at bounding box center [1256, 24] width 14 height 14
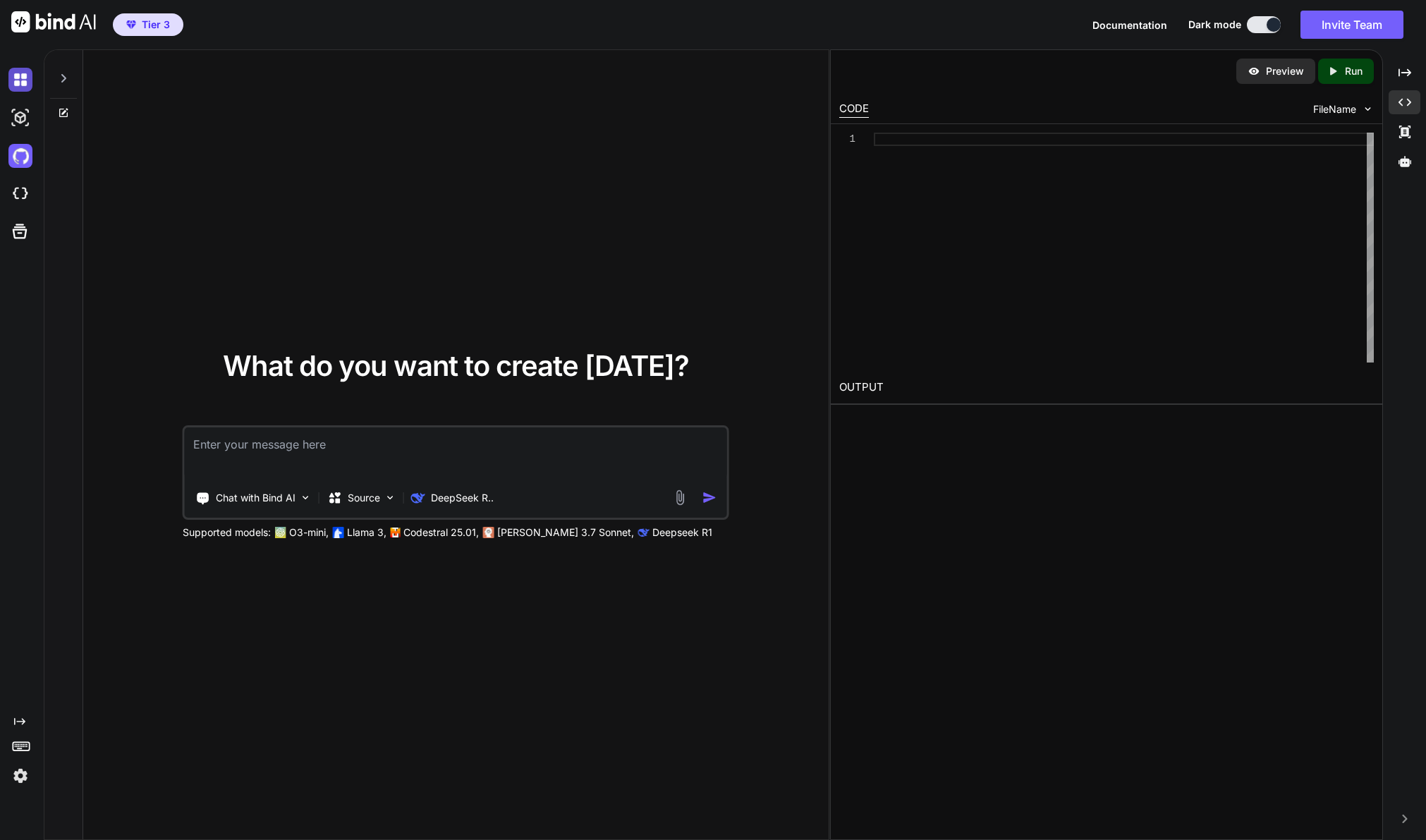
click at [24, 69] on img at bounding box center [21, 80] width 24 height 24
click at [138, 19] on span "Tier 3" at bounding box center [148, 24] width 55 height 14
click at [298, 448] on textarea at bounding box center [456, 454] width 543 height 52
click at [472, 502] on p "DeepSeek R.." at bounding box center [461, 497] width 63 height 14
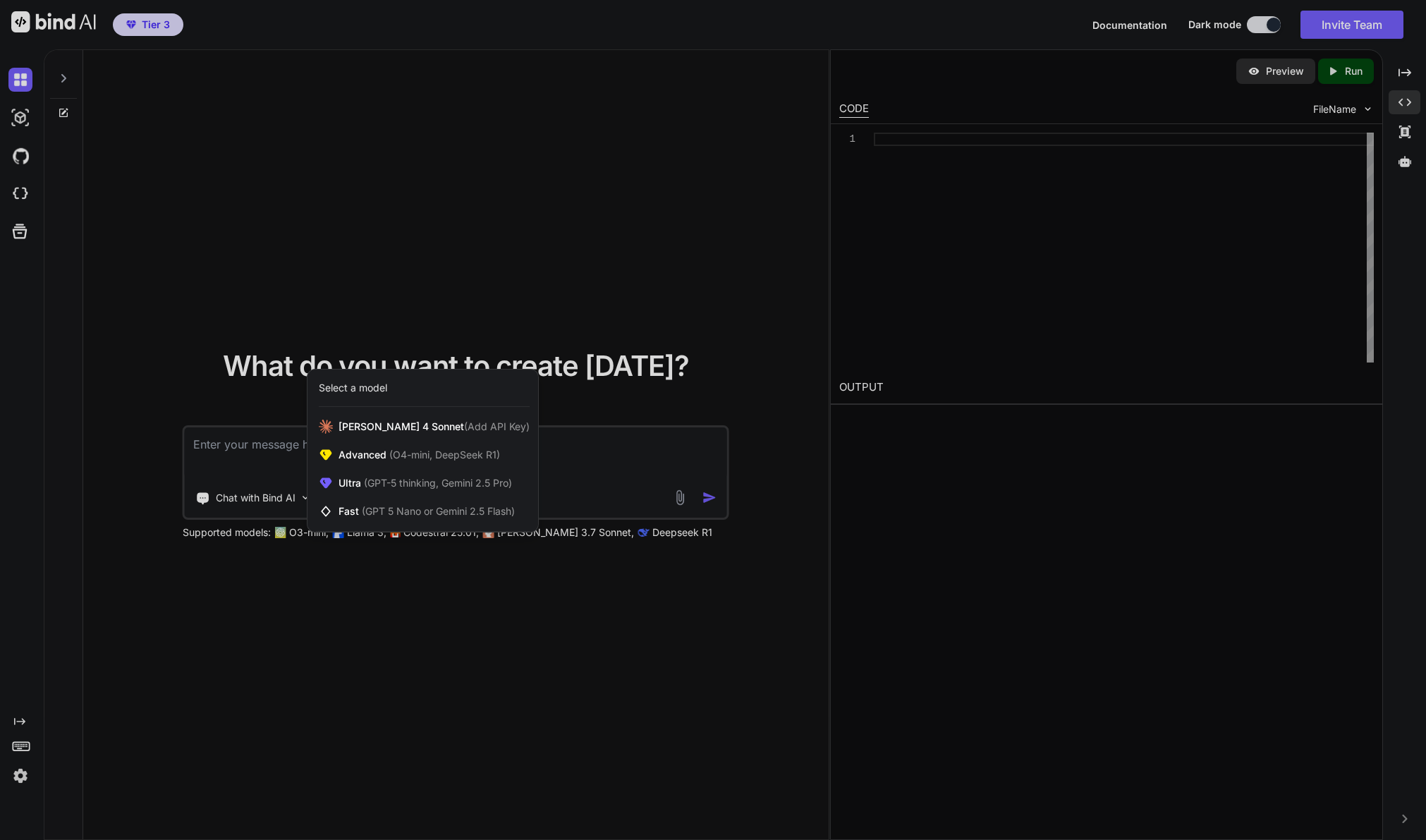
click at [390, 601] on div at bounding box center [713, 420] width 1426 height 840
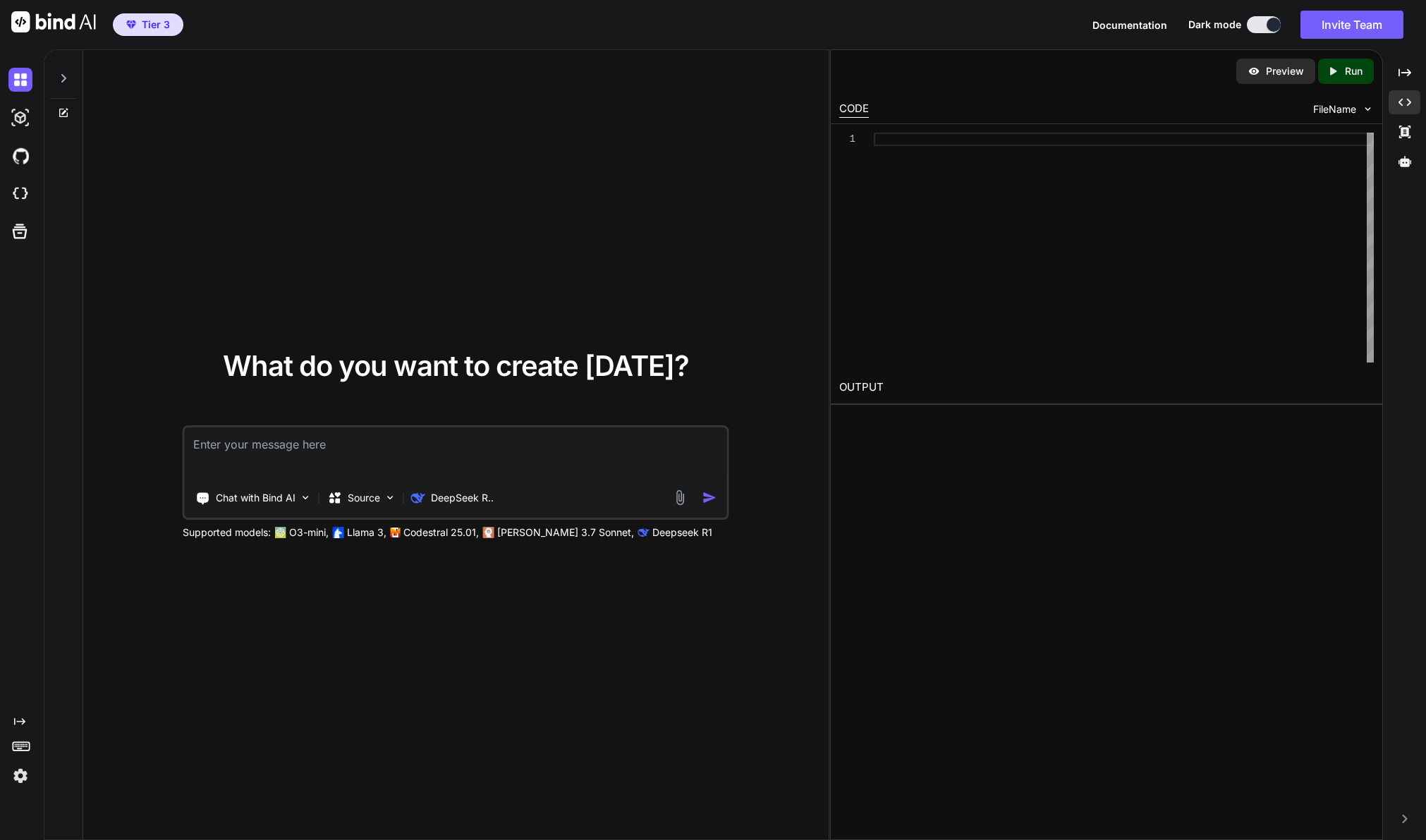
click at [358, 446] on textarea at bounding box center [456, 454] width 543 height 52
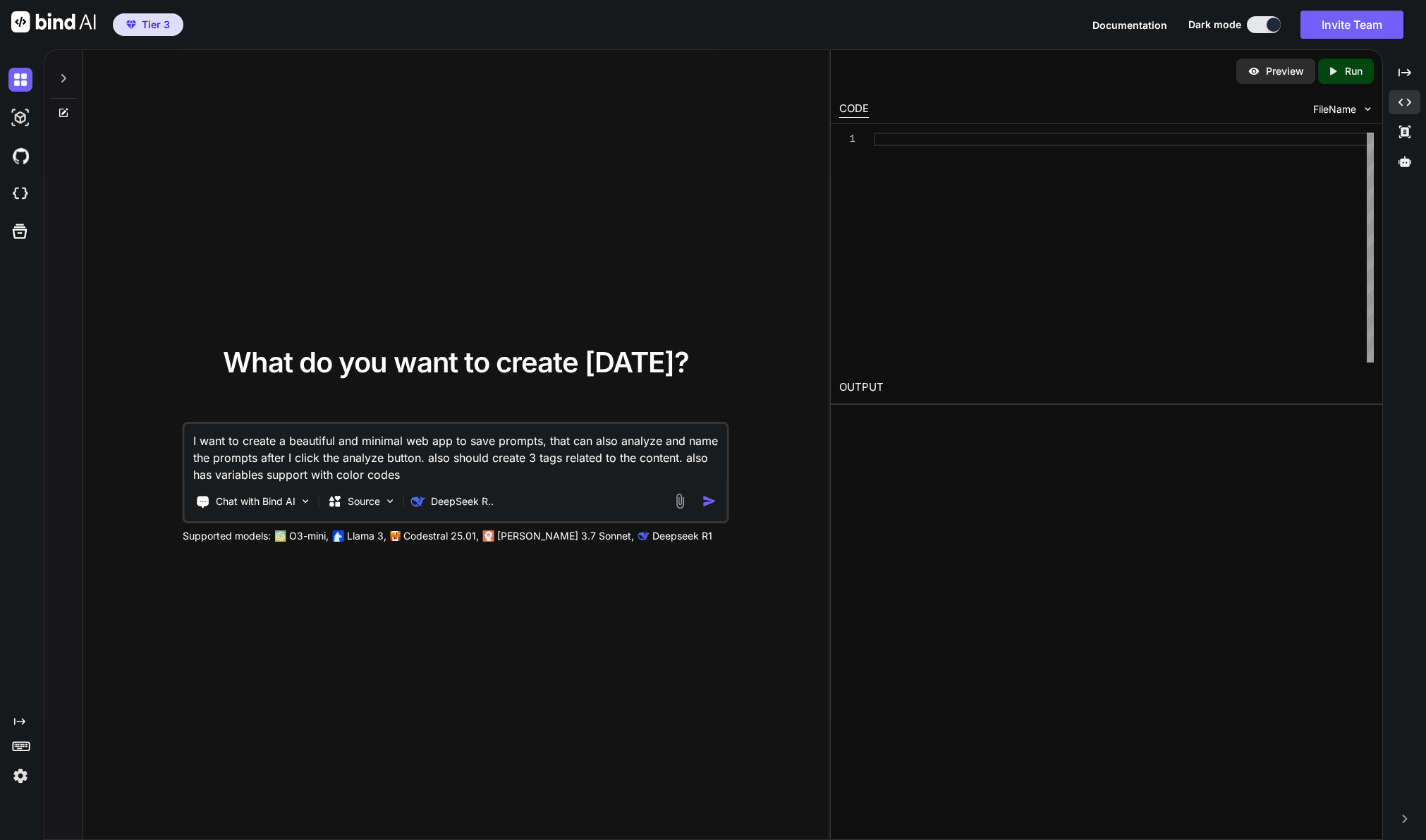
click at [408, 475] on textarea "I want to create a beautiful and minimal web app to save prompts, that can also…" at bounding box center [456, 453] width 543 height 59
drag, startPoint x: 406, startPoint y: 474, endPoint x: 333, endPoint y: 470, distance: 73.1
click at [333, 470] on textarea "I want to create a beautiful and minimal web app to save prompts, that can also…" at bounding box center [456, 453] width 543 height 59
click at [218, 475] on textarea "I want to create a beautiful and minimal web app to save prompts, that can also…" at bounding box center [456, 453] width 543 height 59
drag, startPoint x: 335, startPoint y: 476, endPoint x: 312, endPoint y: 479, distance: 23.2
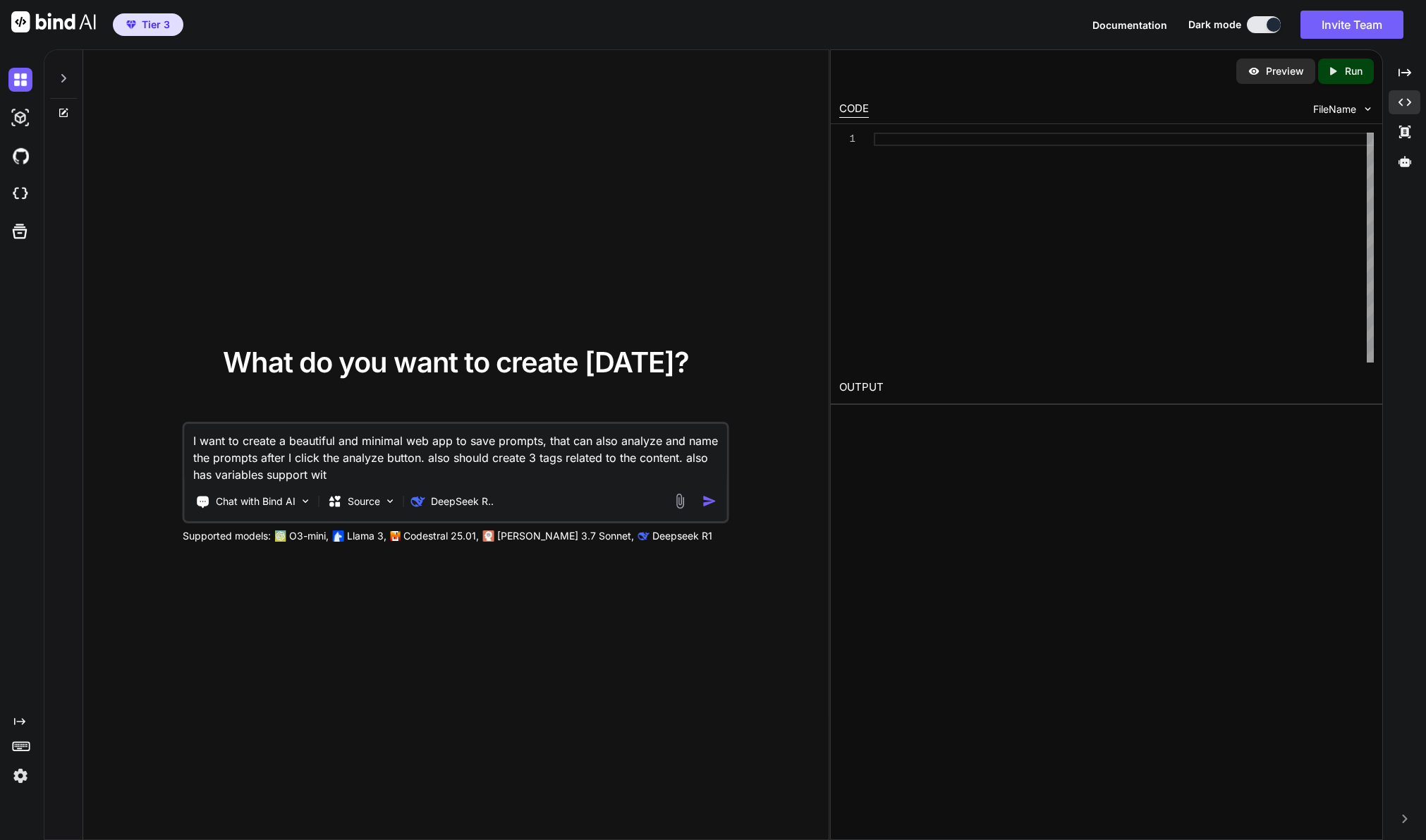
click at [312, 479] on textarea "I want to create a beautiful and minimal web app to save prompts, that can also…" at bounding box center [456, 453] width 543 height 59
type textarea "I want to create a beautiful and minimal web app to save prompts, that can also…"
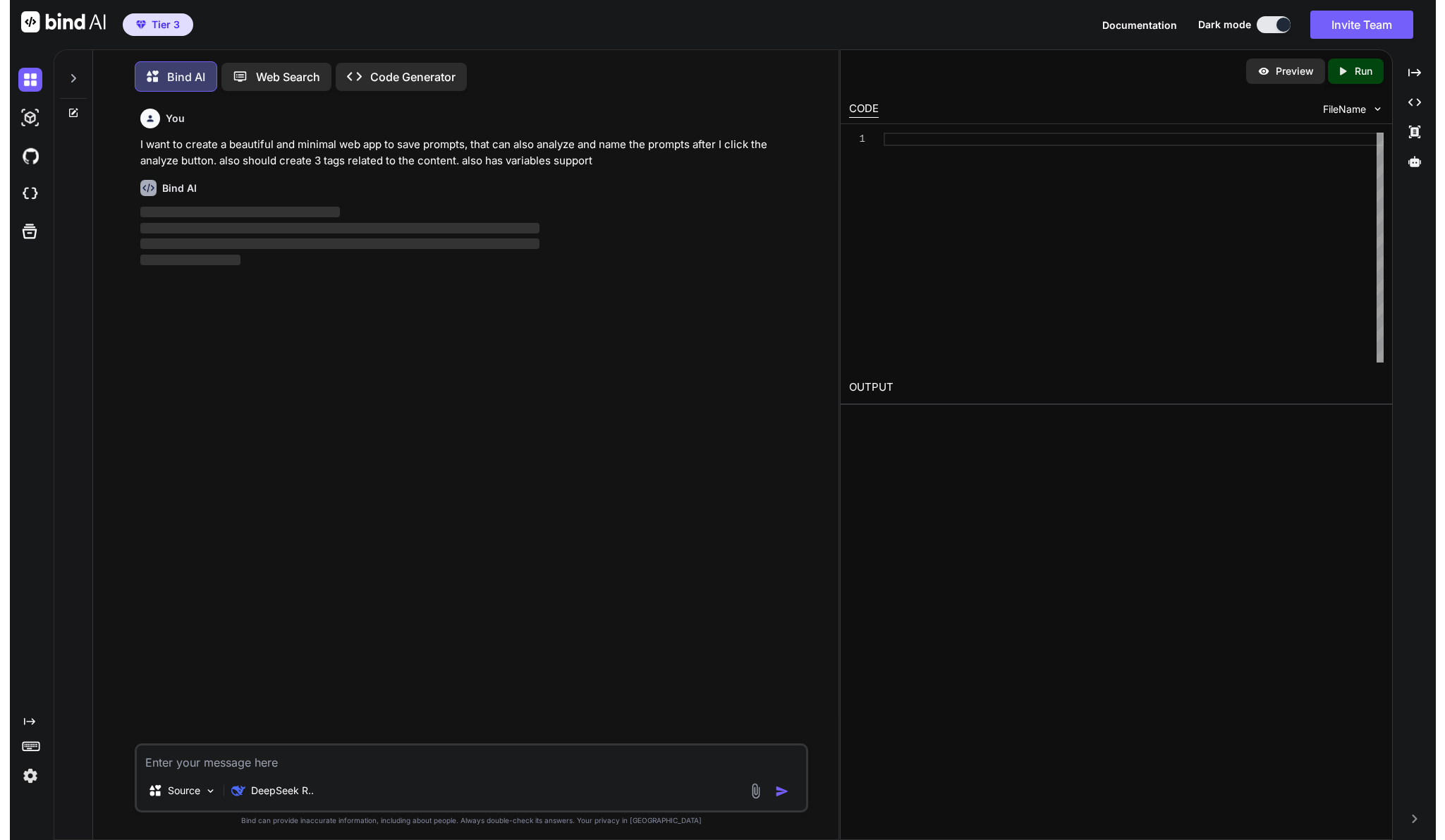
scroll to position [7, 0]
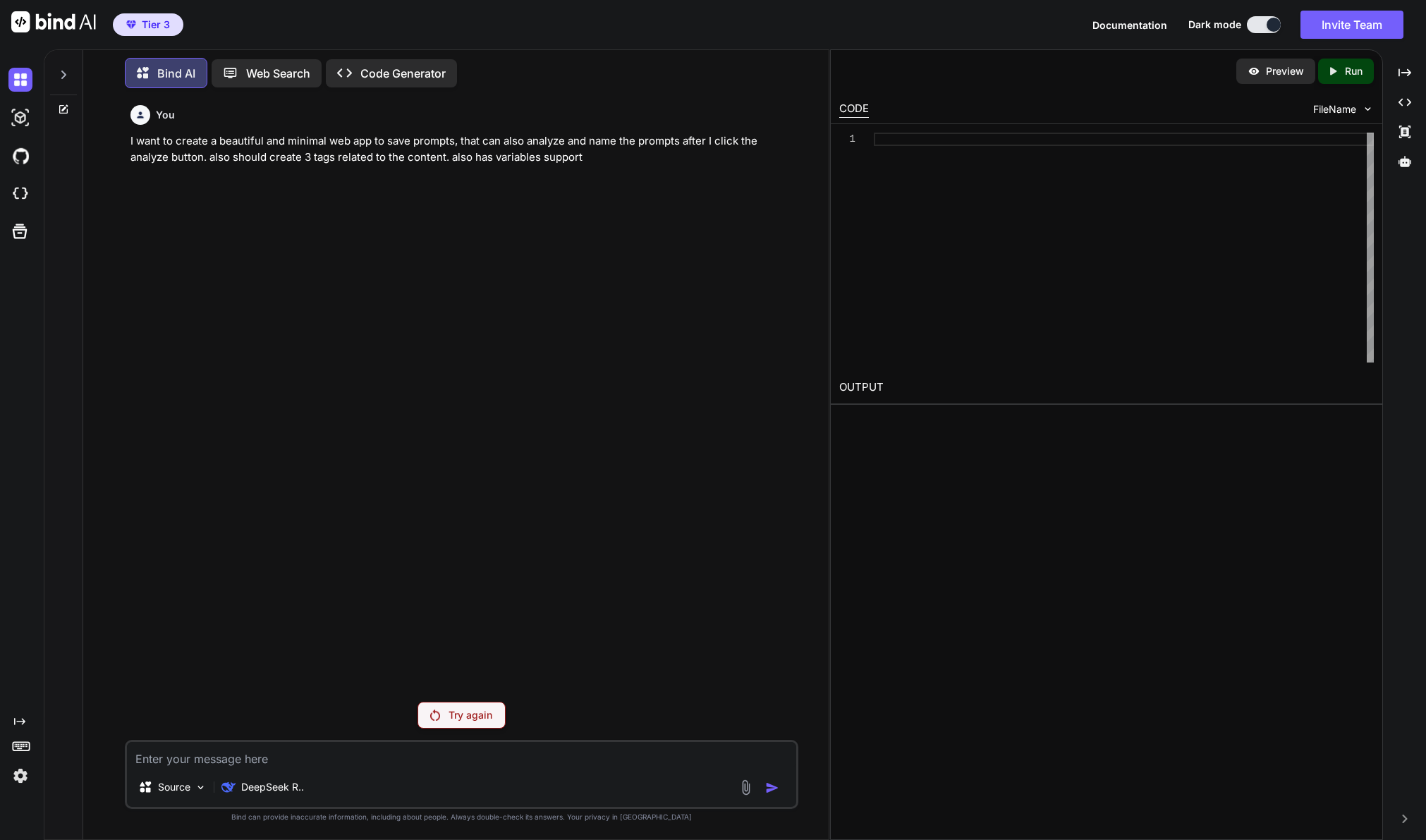
click at [469, 713] on p "Try again" at bounding box center [470, 714] width 44 height 14
click at [274, 791] on p "DeepSeek R.." at bounding box center [272, 786] width 63 height 14
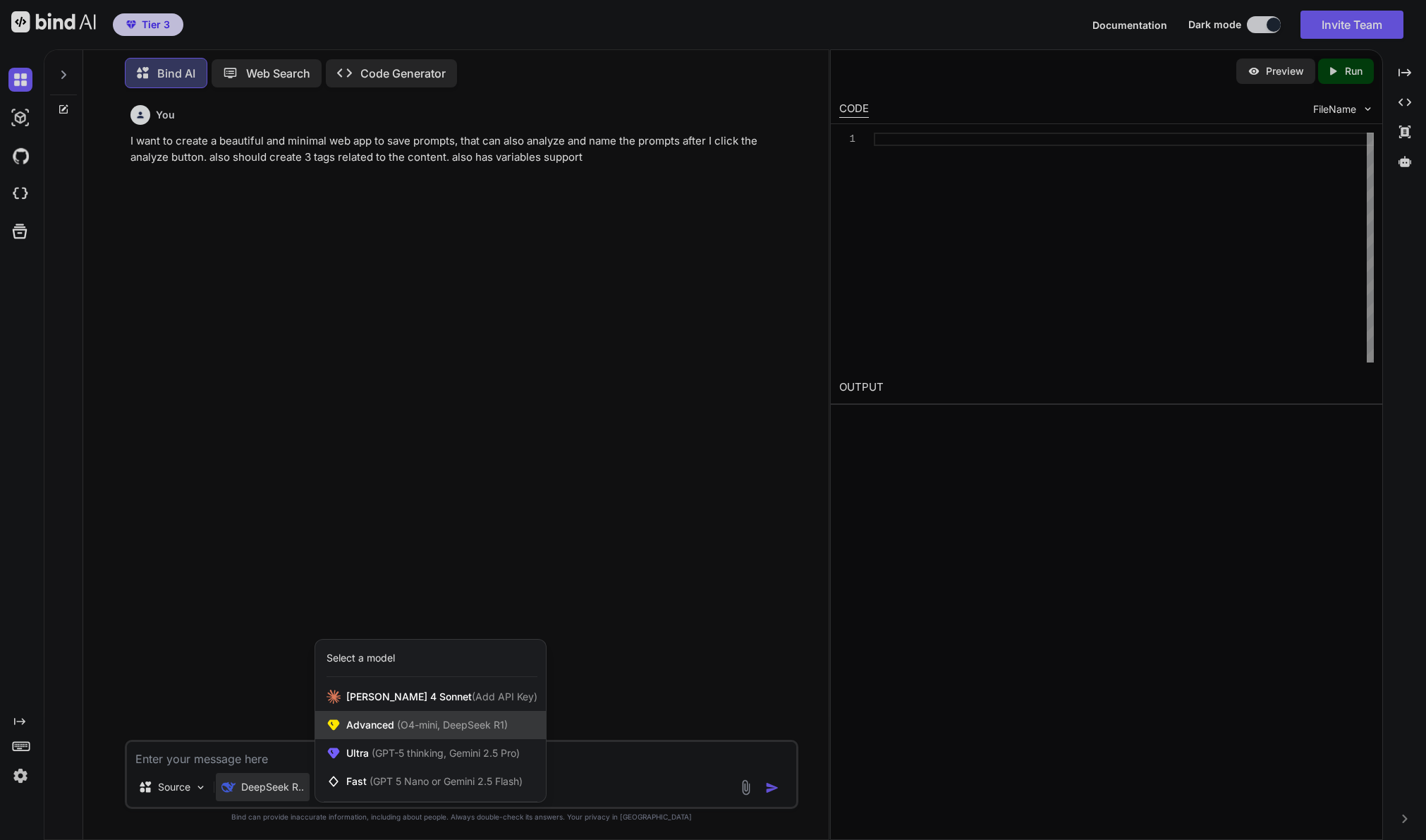
click at [411, 731] on span "Advanced (O4-mini, DeepSeek R1)" at bounding box center [427, 724] width 162 height 14
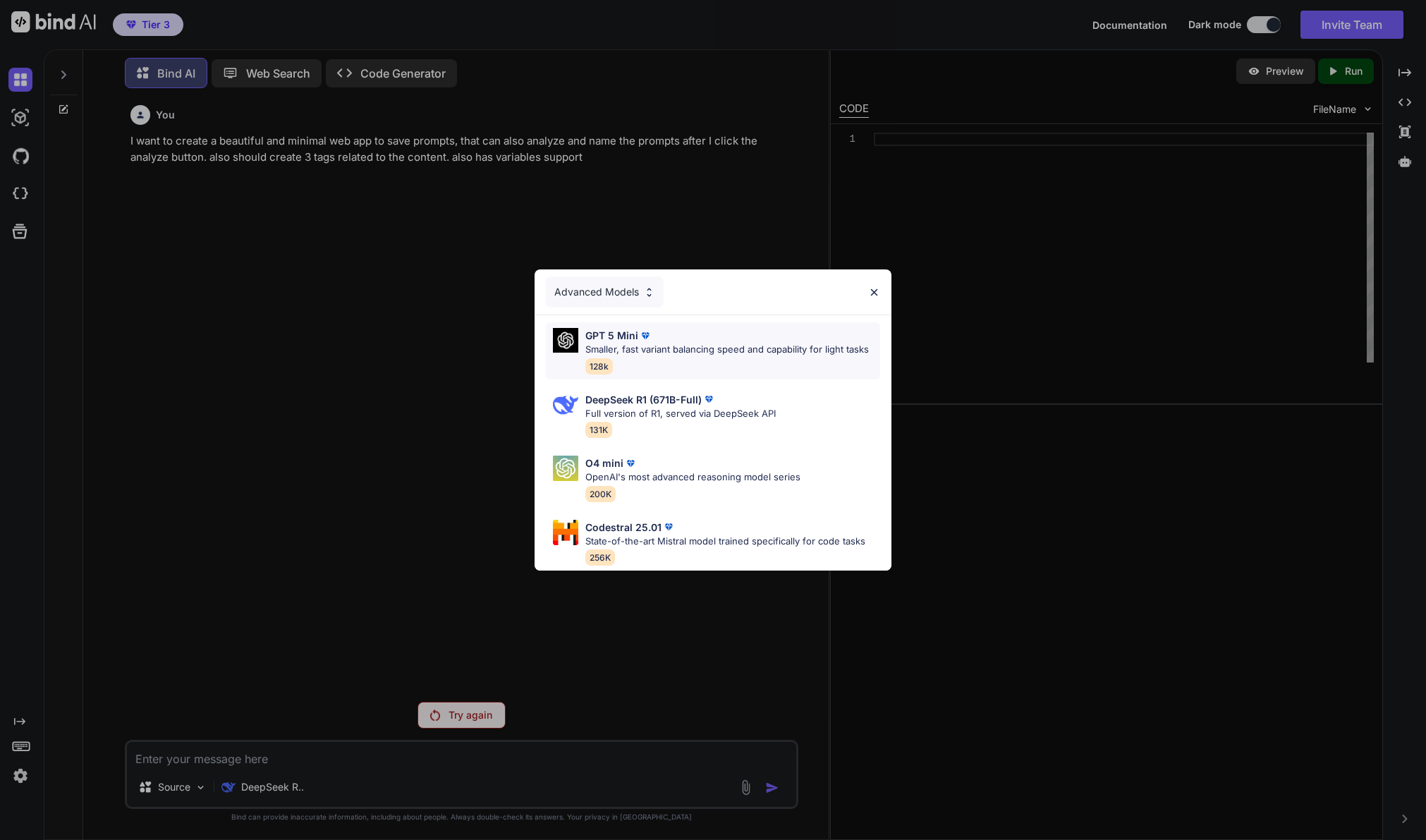
click at [677, 343] on p "Smaller, fast variant balancing speed and capability for light tasks" at bounding box center [727, 349] width 284 height 14
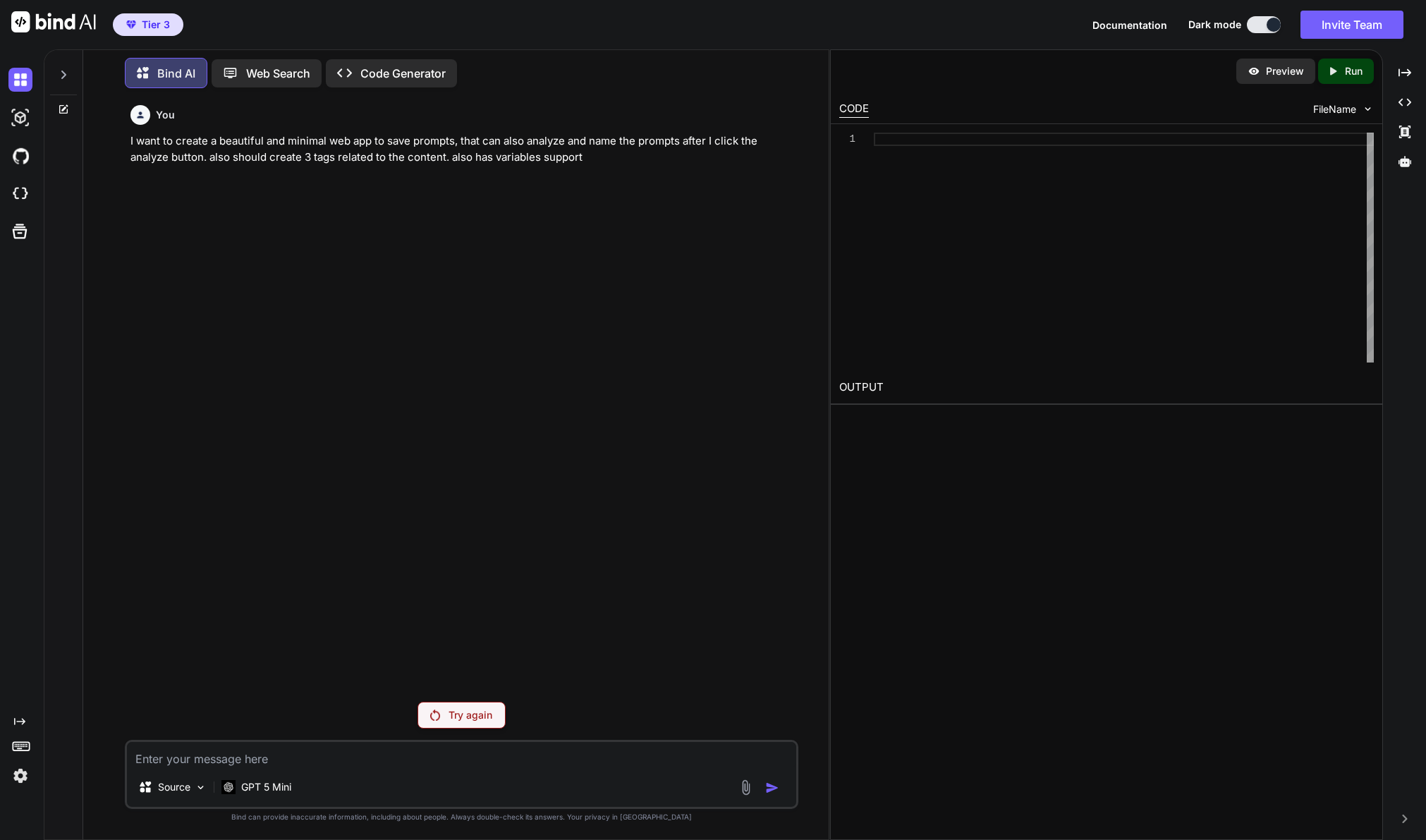
click at [474, 727] on div "Try again" at bounding box center [461, 714] width 88 height 27
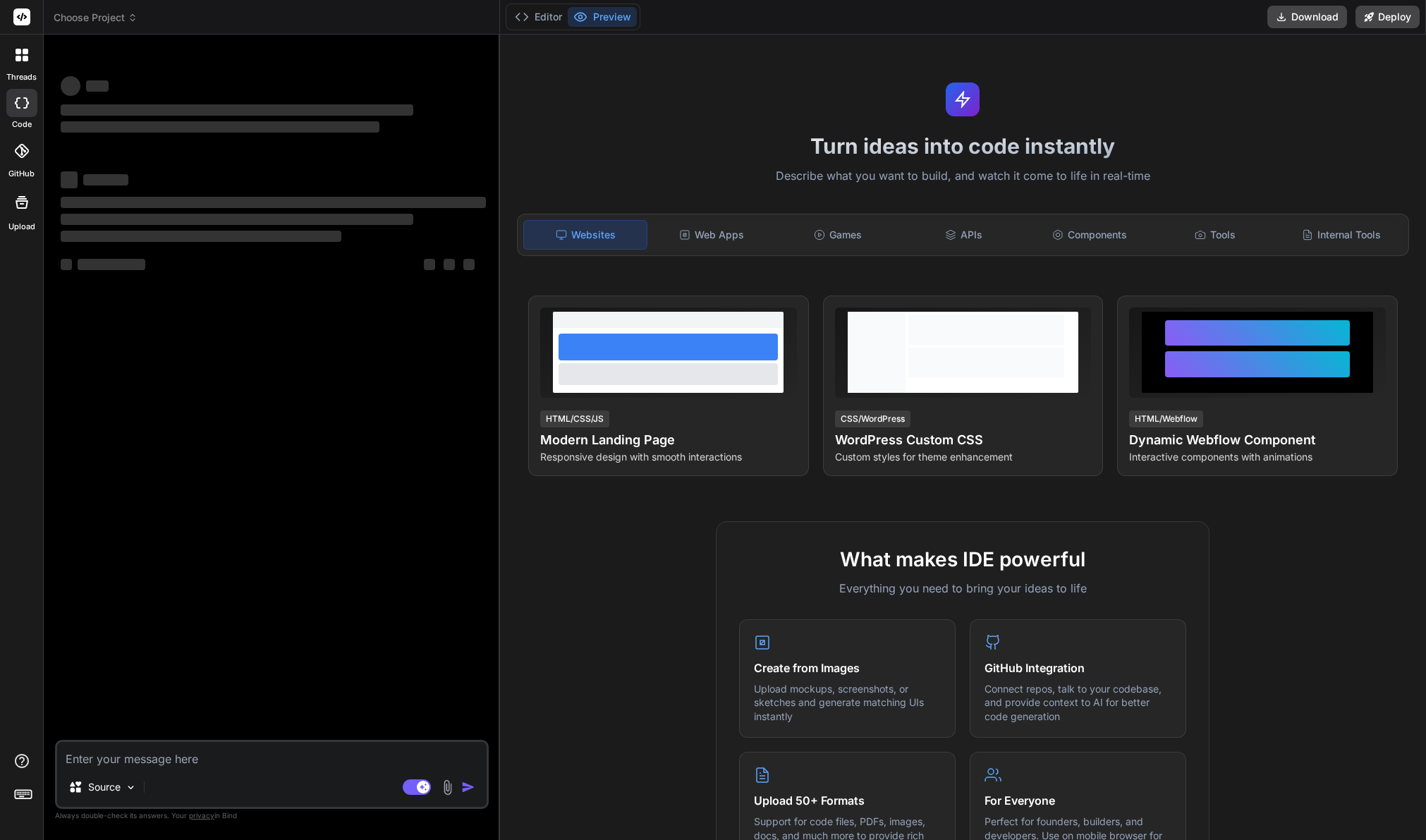
type textarea "x"
